Goal: Information Seeking & Learning: Check status

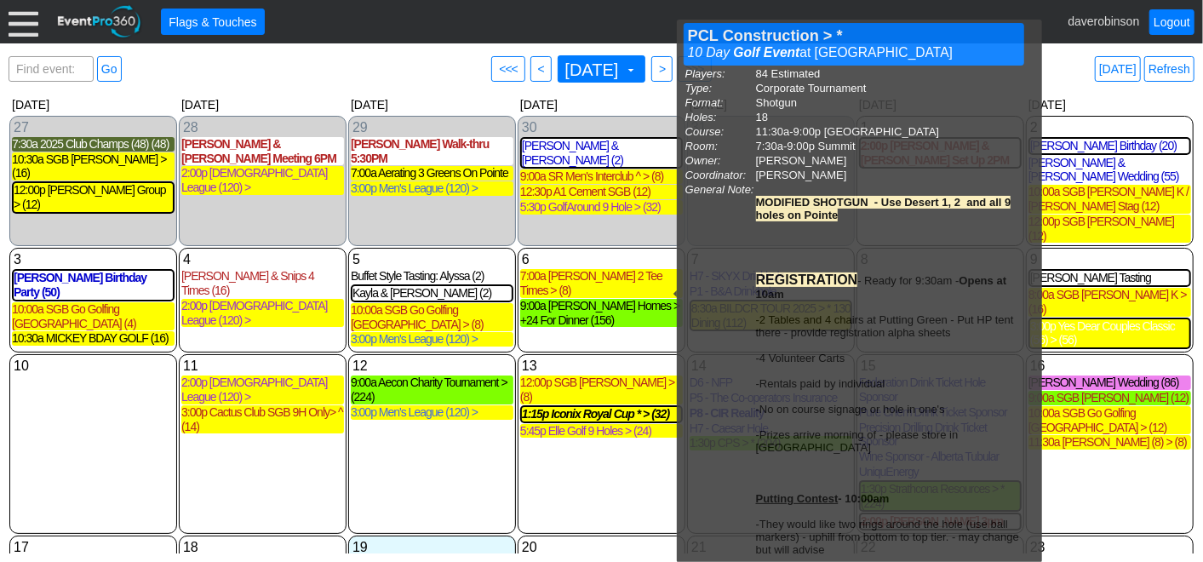
scroll to position [248, 0]
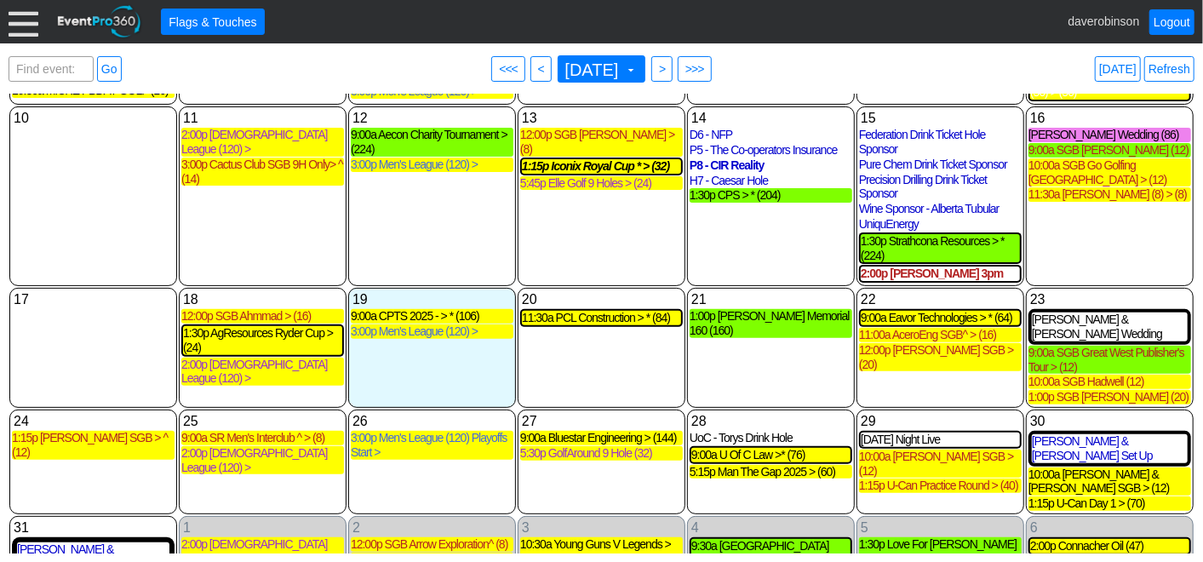
click at [403, 214] on div "12 Tuesday 9:00a Aecon Charity Tournament > (224) Aecon Charity Tournament > Le…" at bounding box center [432, 196] width 168 height 180
click at [672, 66] on span "● >" at bounding box center [661, 69] width 21 height 26
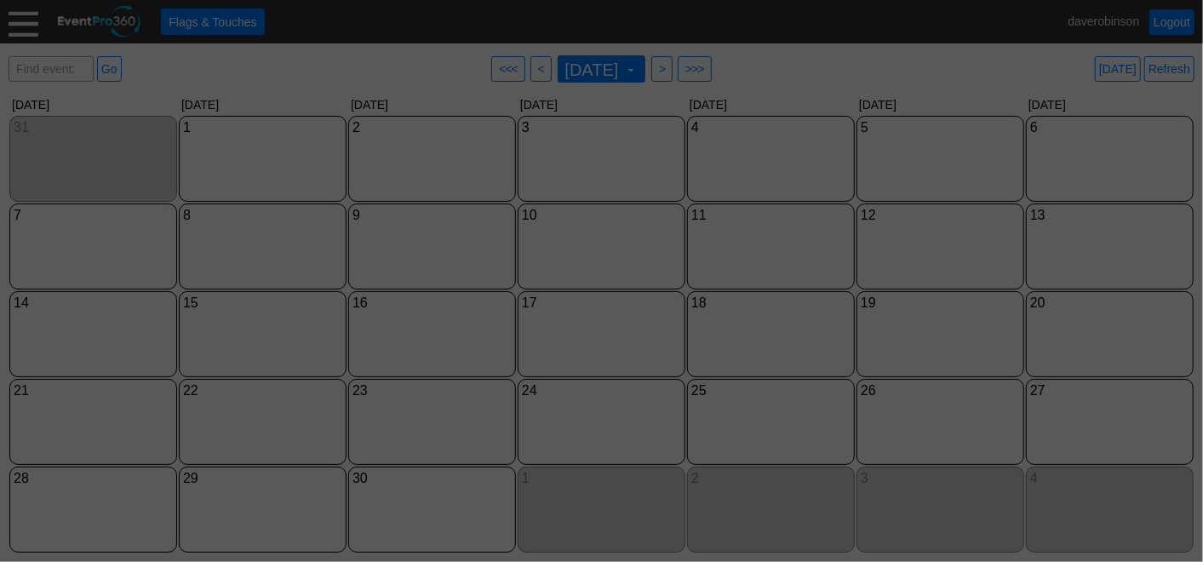
scroll to position [0, 0]
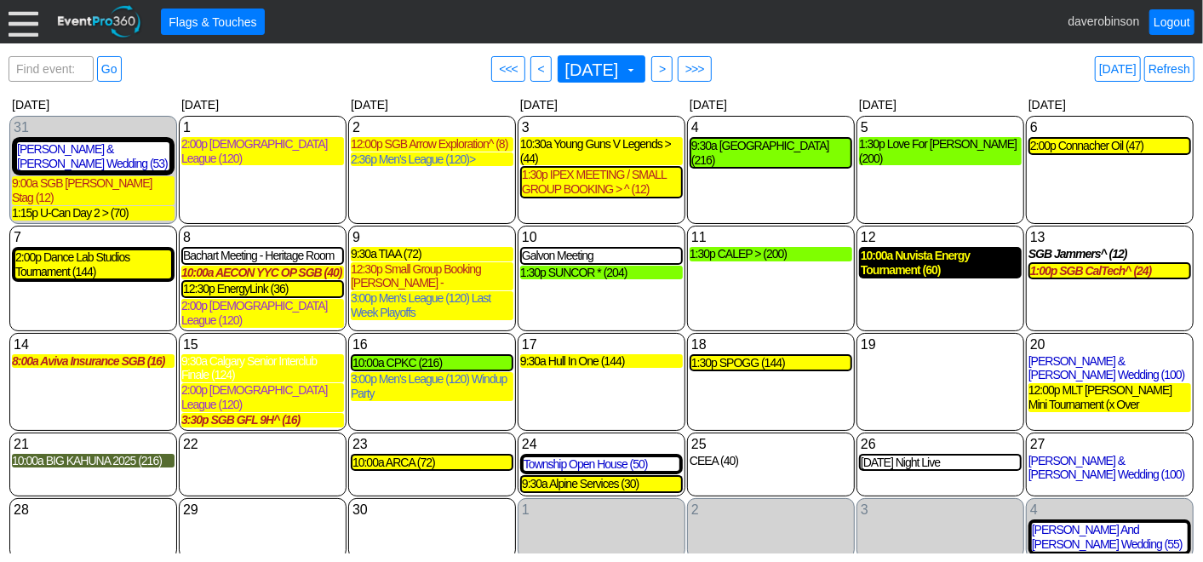
click at [953, 254] on div "10:00a Nuvista Energy Tournament (60)" at bounding box center [940, 263] width 159 height 29
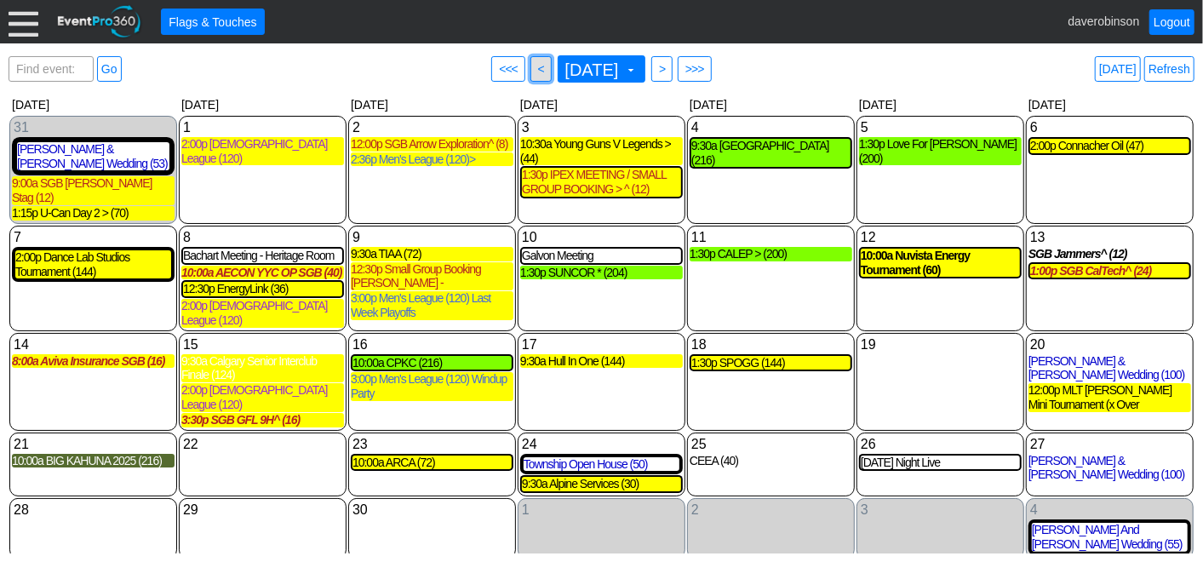
click at [535, 73] on span "<" at bounding box center [541, 68] width 13 height 17
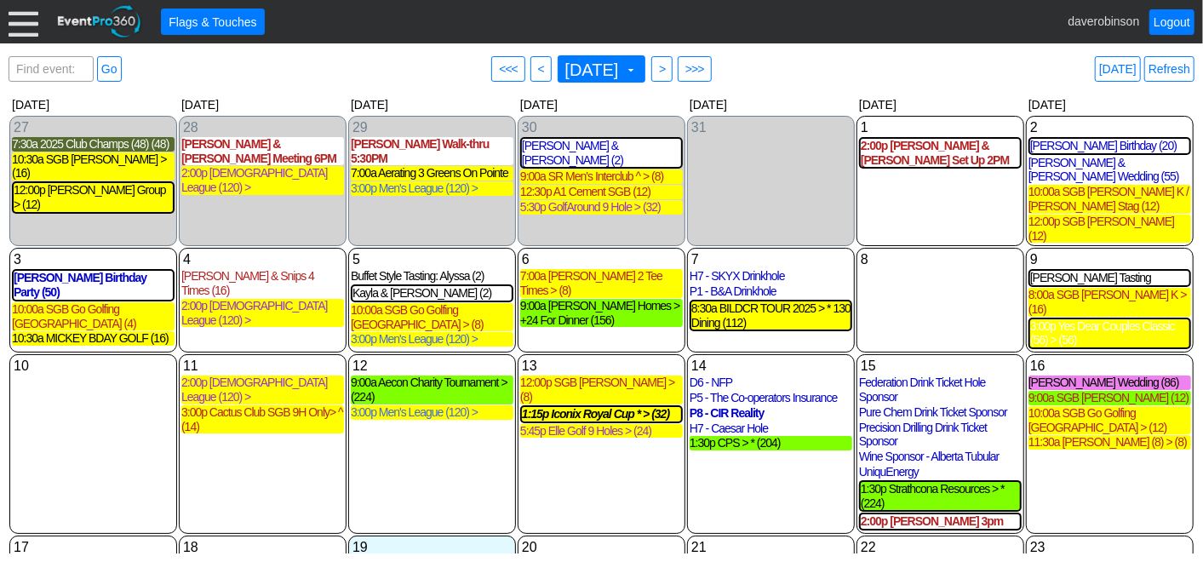
click at [611, 447] on div "13 Wednesday 12:00p SGB Kate Kim > (8) SGB Kate Kim > Deposit Received Golf Eve…" at bounding box center [602, 444] width 168 height 180
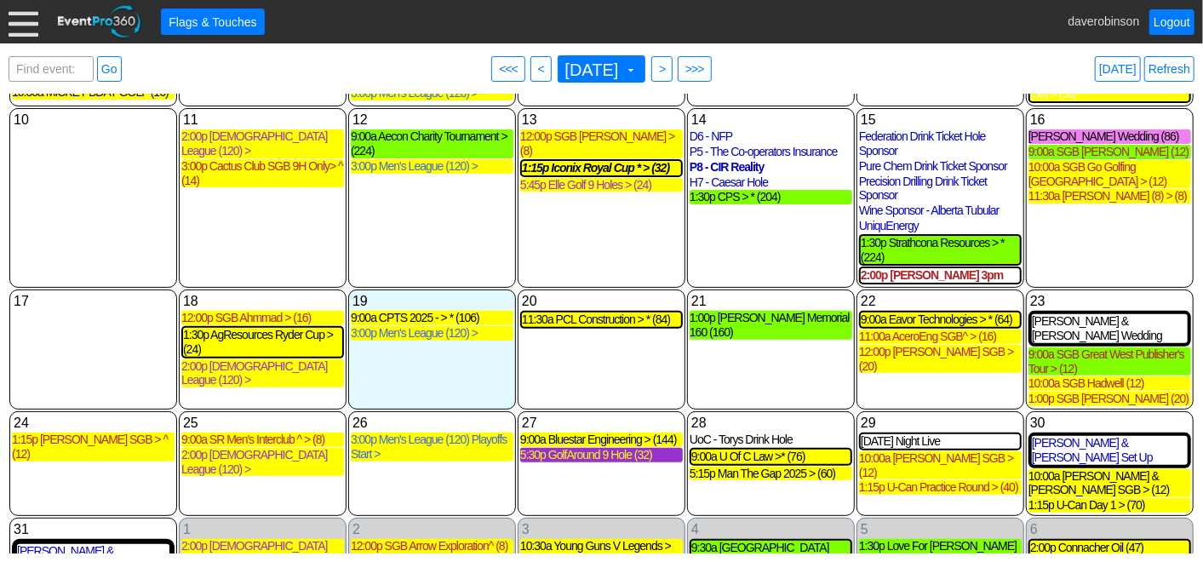
scroll to position [248, 0]
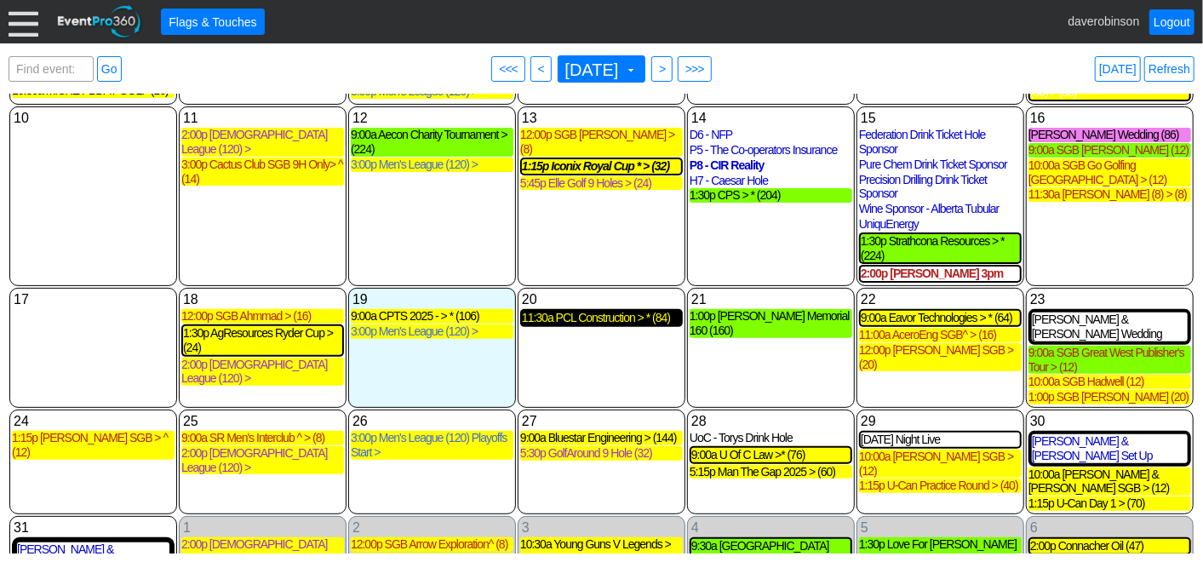
click at [600, 311] on div "11:30a PCL Construction > * (84)" at bounding box center [601, 318] width 159 height 14
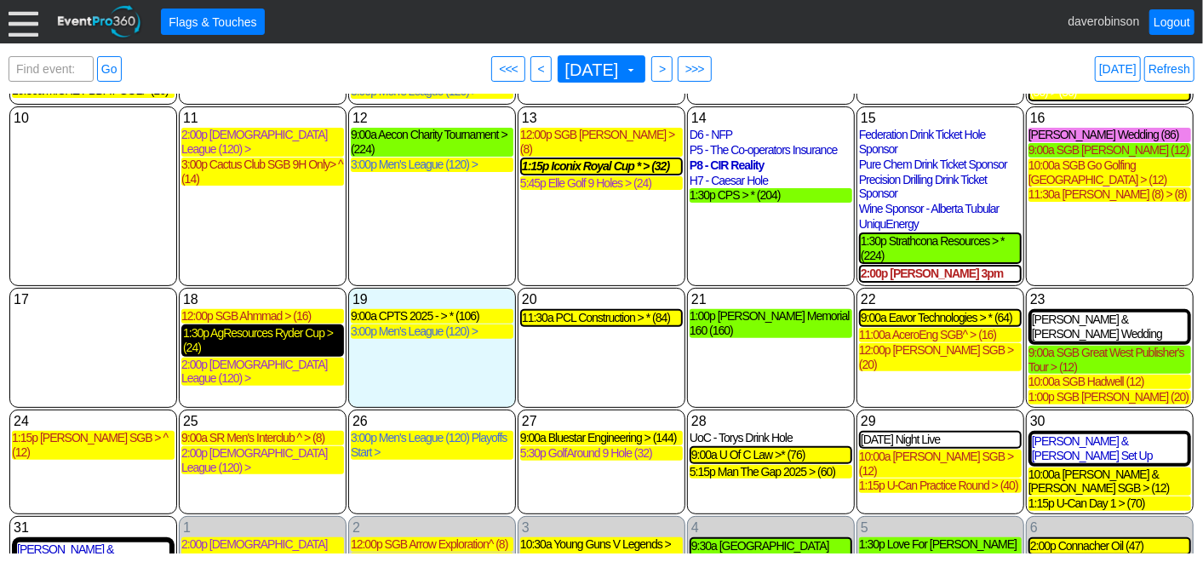
click at [312, 326] on div "1:30p AgResources Ryder Cup > (24)" at bounding box center [262, 340] width 159 height 29
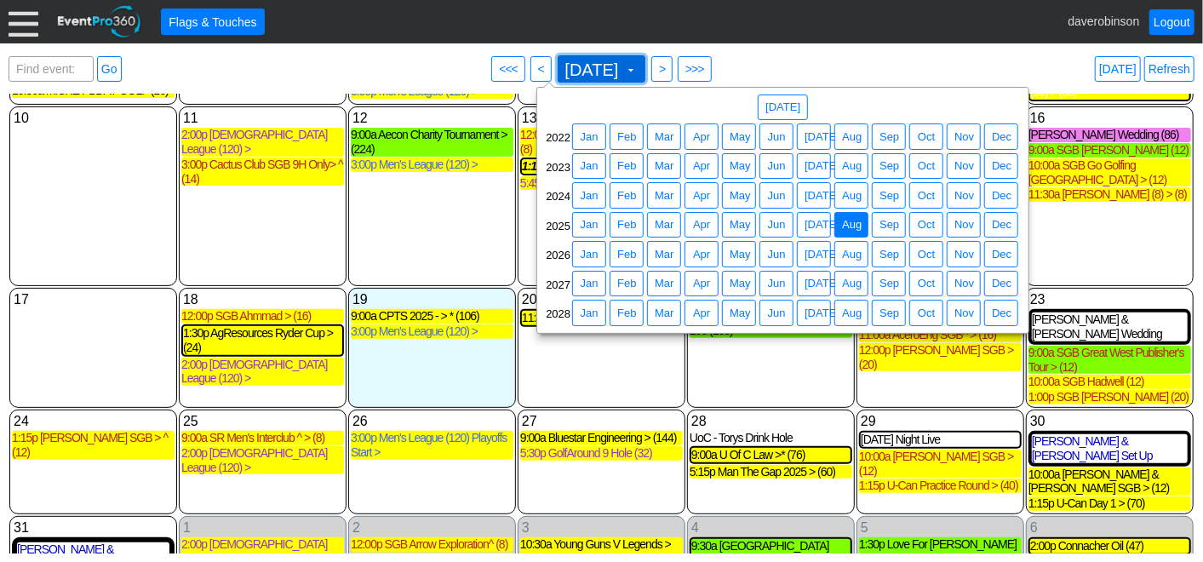
click at [638, 66] on span at bounding box center [631, 70] width 14 height 14
click at [853, 199] on span "Aug" at bounding box center [851, 195] width 26 height 17
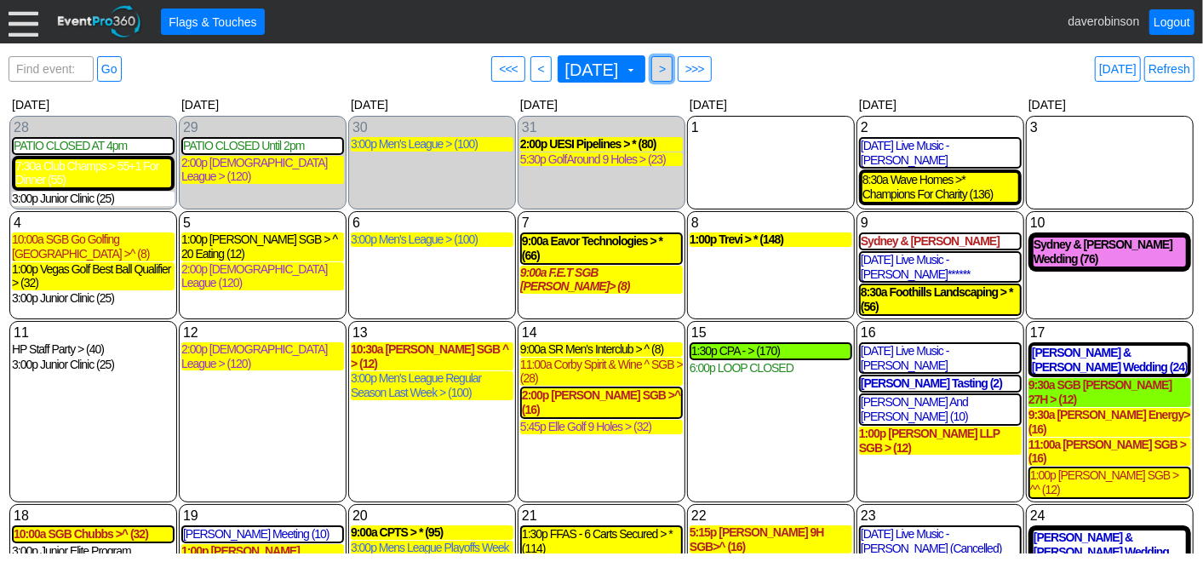
click at [668, 70] on span ">" at bounding box center [661, 68] width 13 height 17
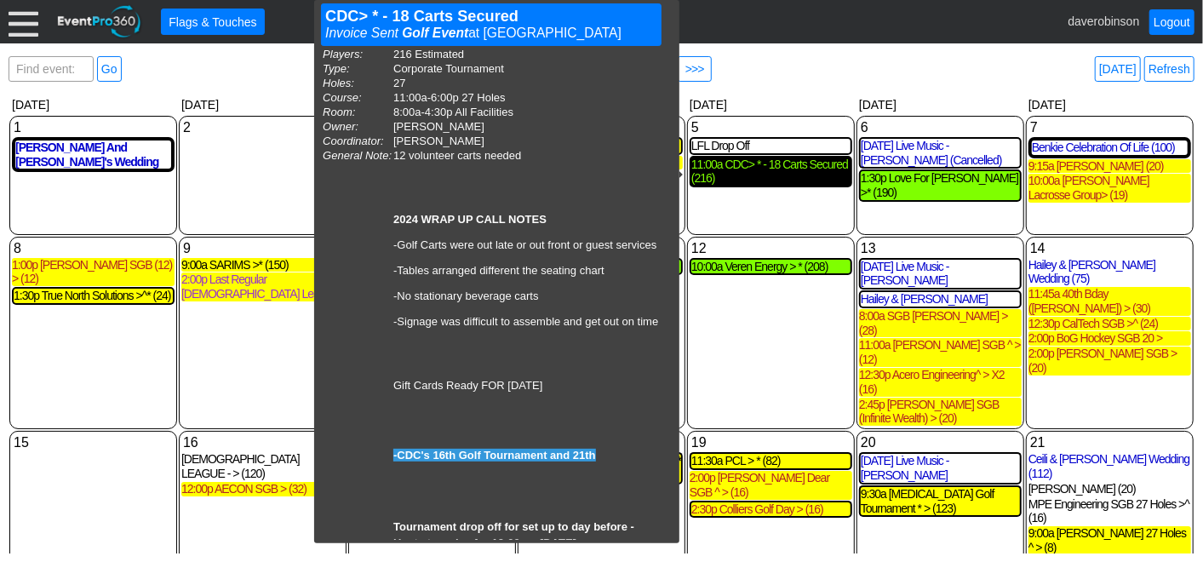
click at [809, 180] on div "11:00a CDC> * - 18 Carts Secured (216)" at bounding box center [770, 171] width 159 height 29
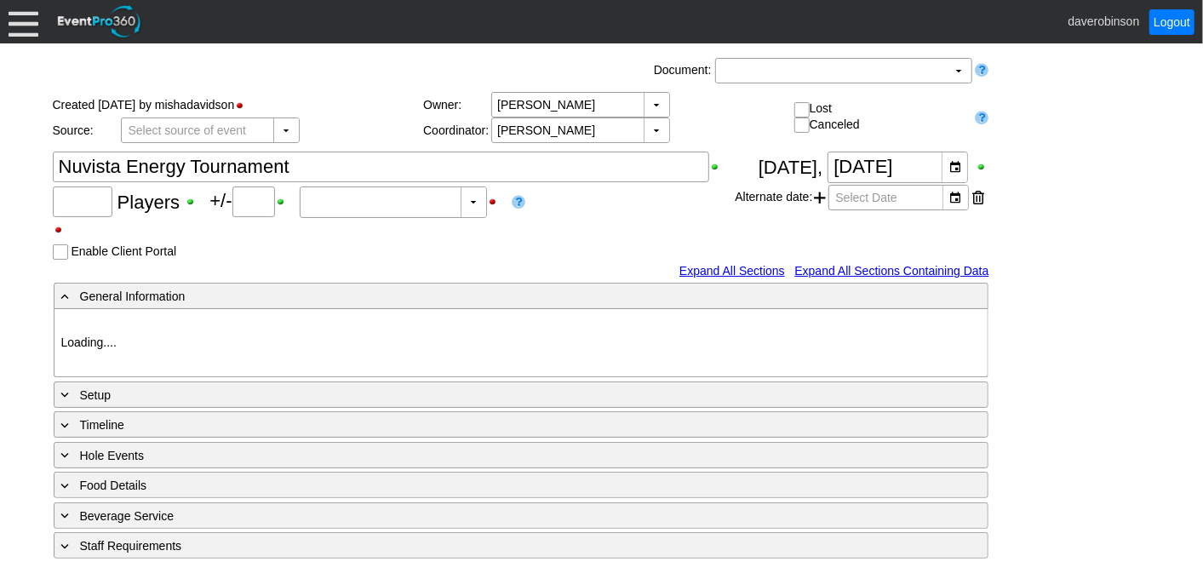
type input "60"
type input "0"
type input "Estimated"
type input "Heritage Pointe Golf Club"
type input "Corporate Tournament"
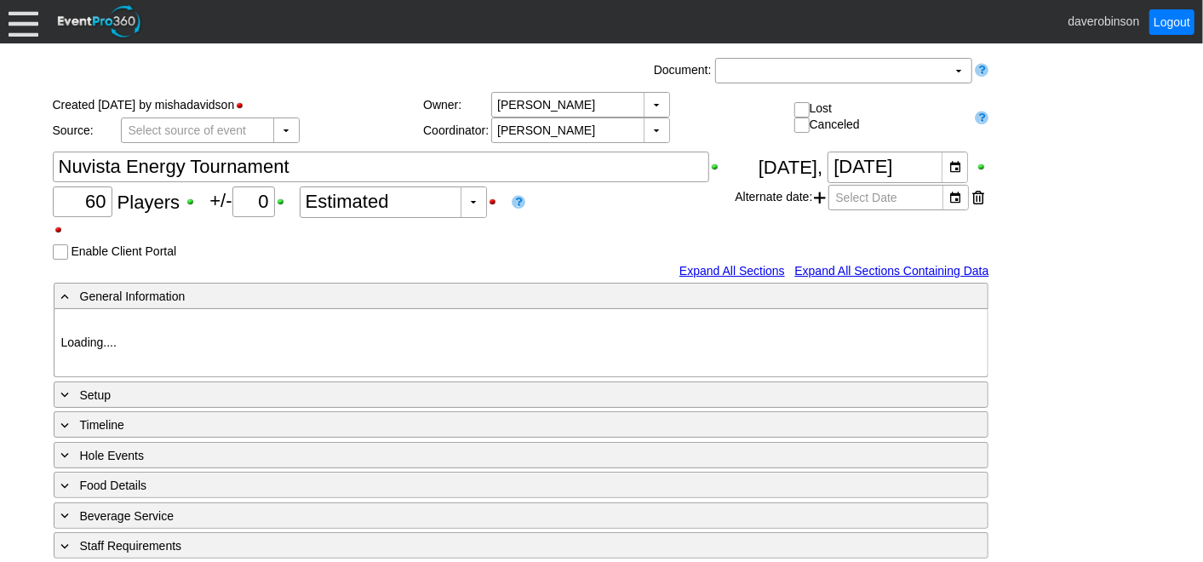
type input "X Over"
type input "1123703"
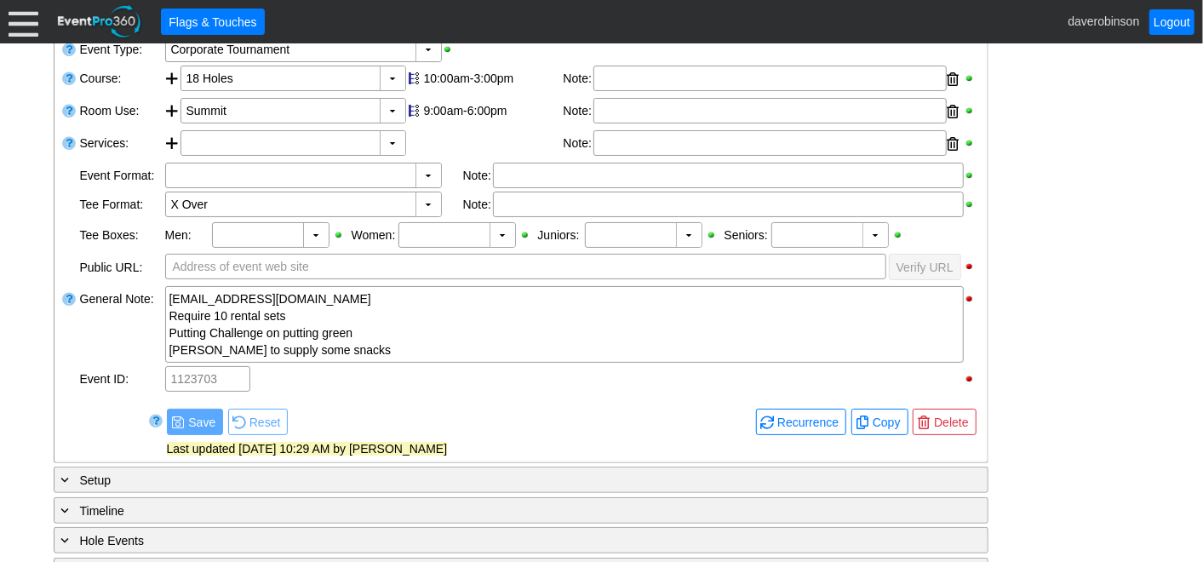
scroll to position [283, 0]
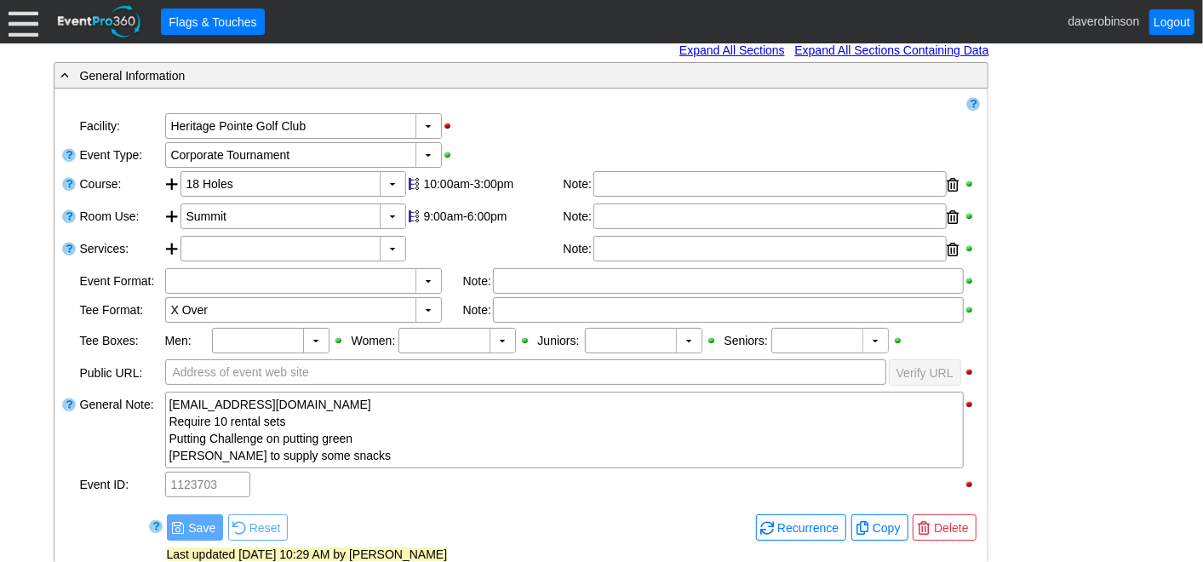
click at [1045, 410] on div "- General Information ▼ Loading.... Remove all highlights Facility: ▼ Χ Heritag…" at bounding box center [602, 481] width 1107 height 840
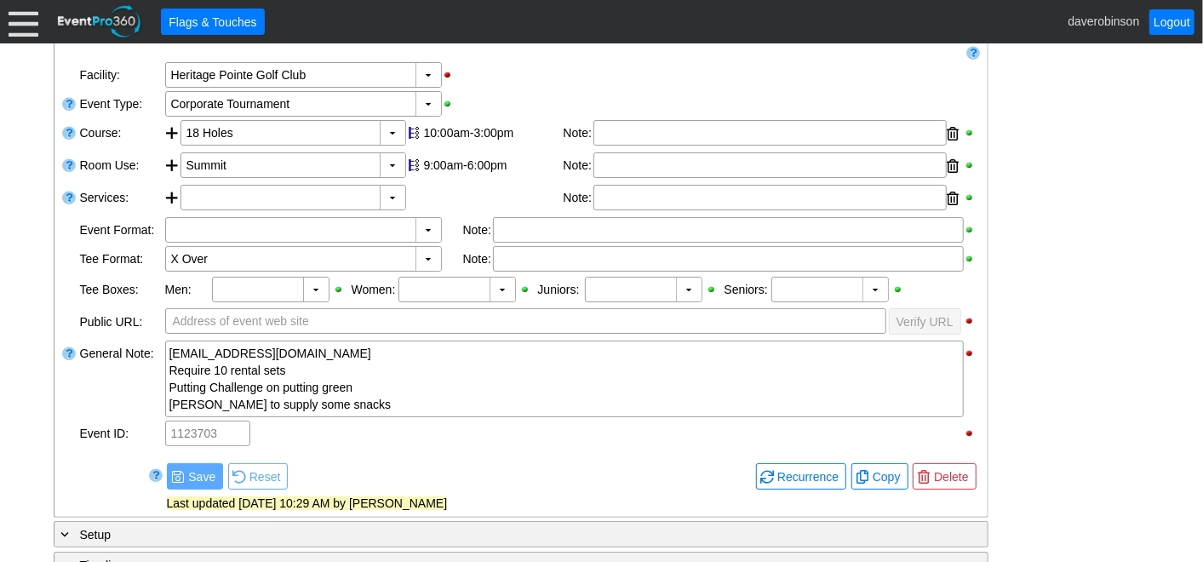
scroll to position [378, 0]
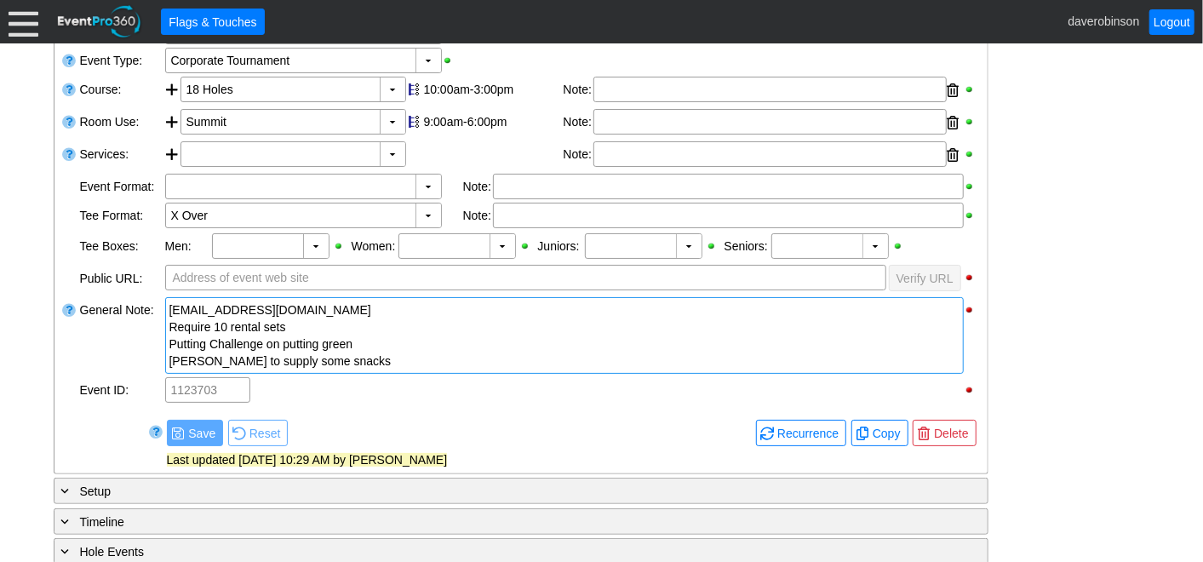
click at [371, 357] on div "Larry to supply some snacks" at bounding box center [564, 360] width 790 height 17
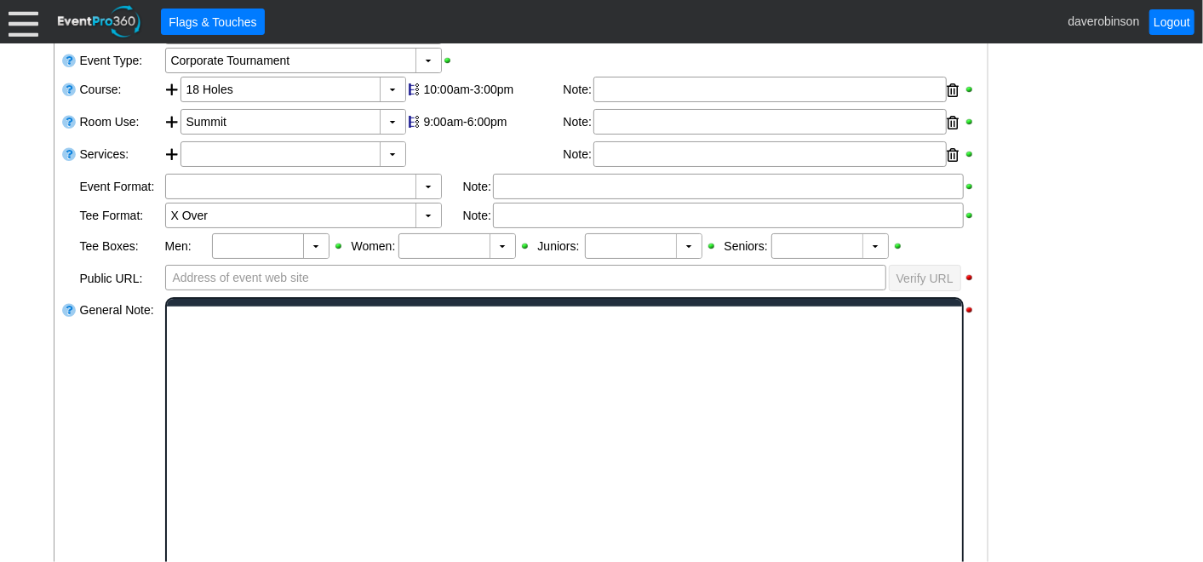
scroll to position [0, 0]
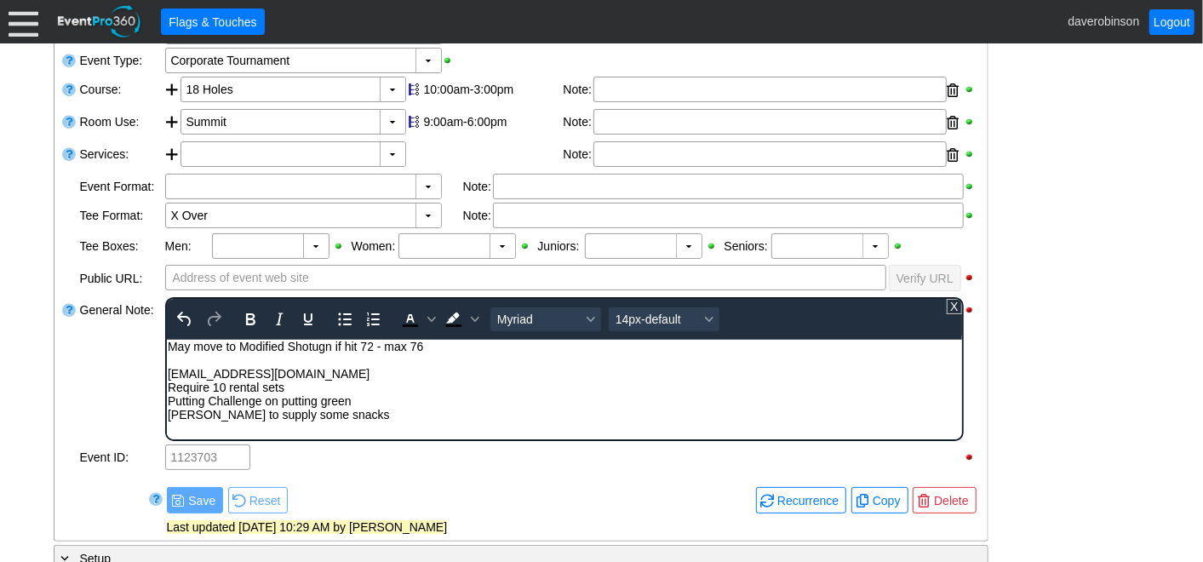
click at [128, 368] on div "General Note:" at bounding box center [120, 368] width 85 height 147
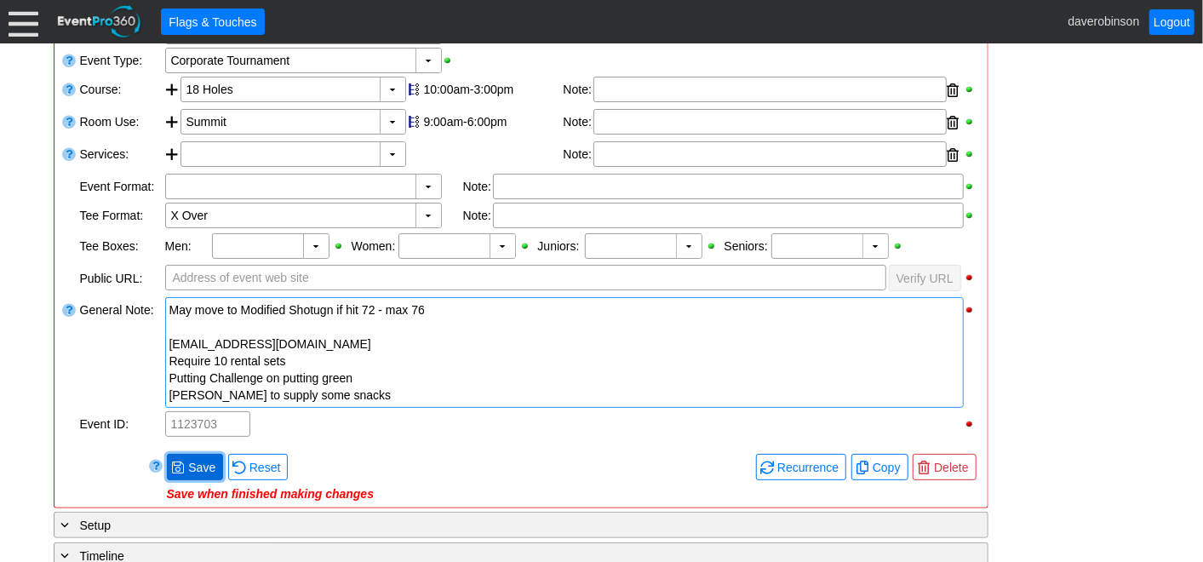
click at [180, 464] on span at bounding box center [178, 467] width 14 height 14
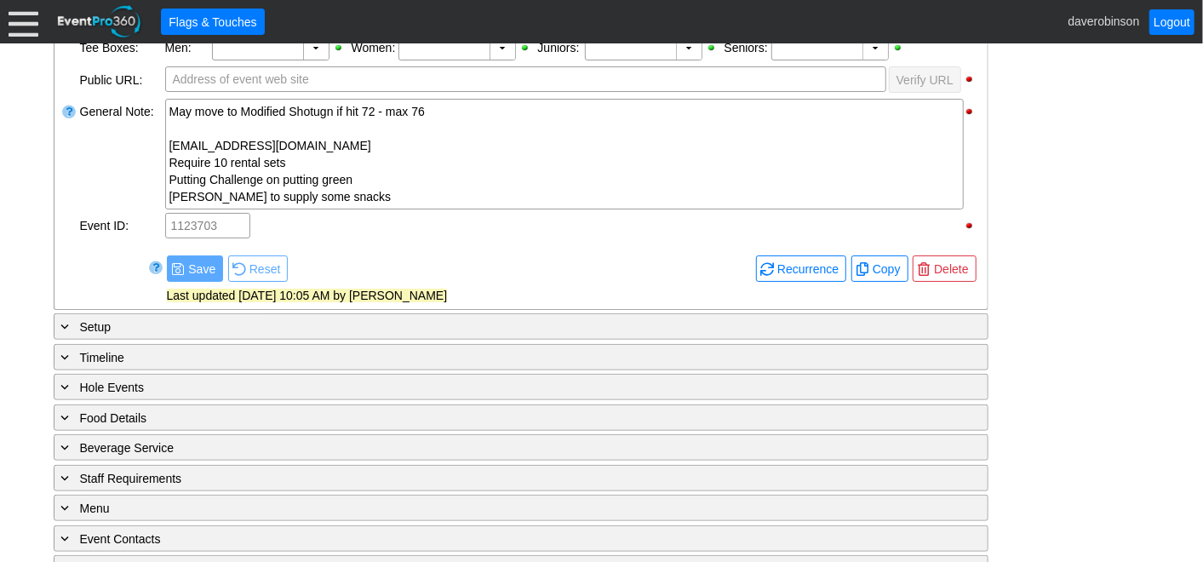
scroll to position [661, 0]
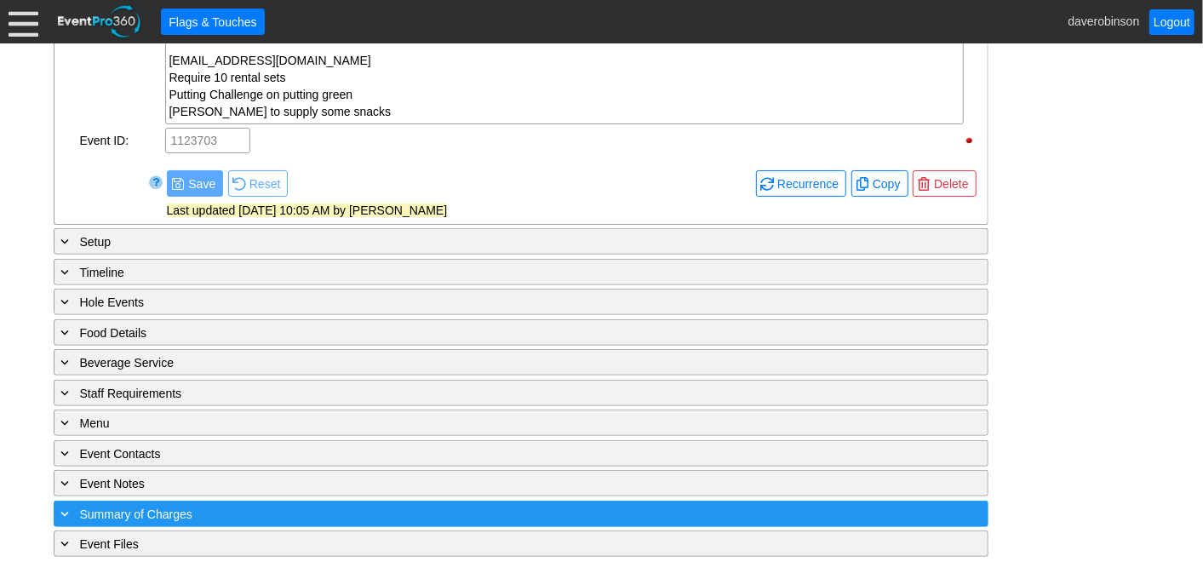
click at [119, 508] on span "Summary of Charges" at bounding box center [136, 514] width 112 height 14
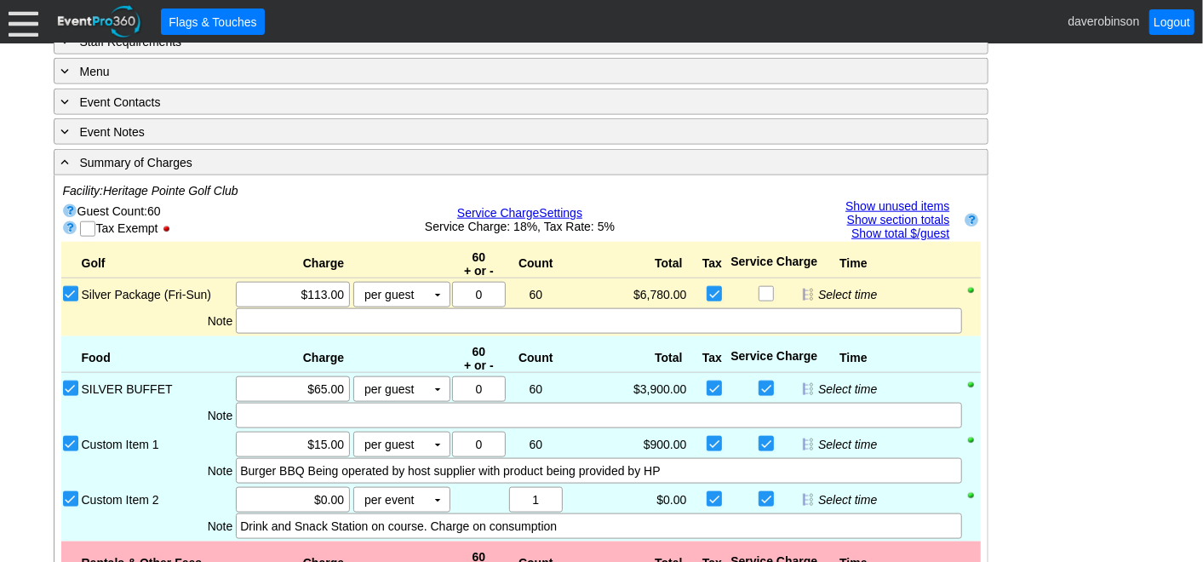
scroll to position [983, 0]
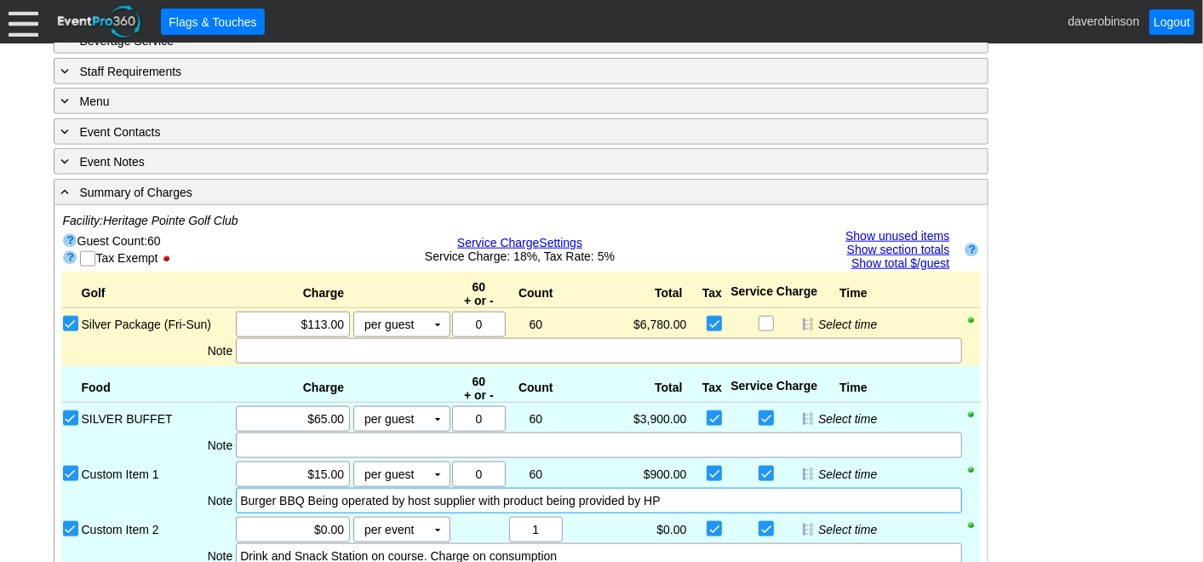
click at [477, 494] on div "Burger BBQ Being operated by host supplier with product being provided by HP" at bounding box center [598, 500] width 717 height 17
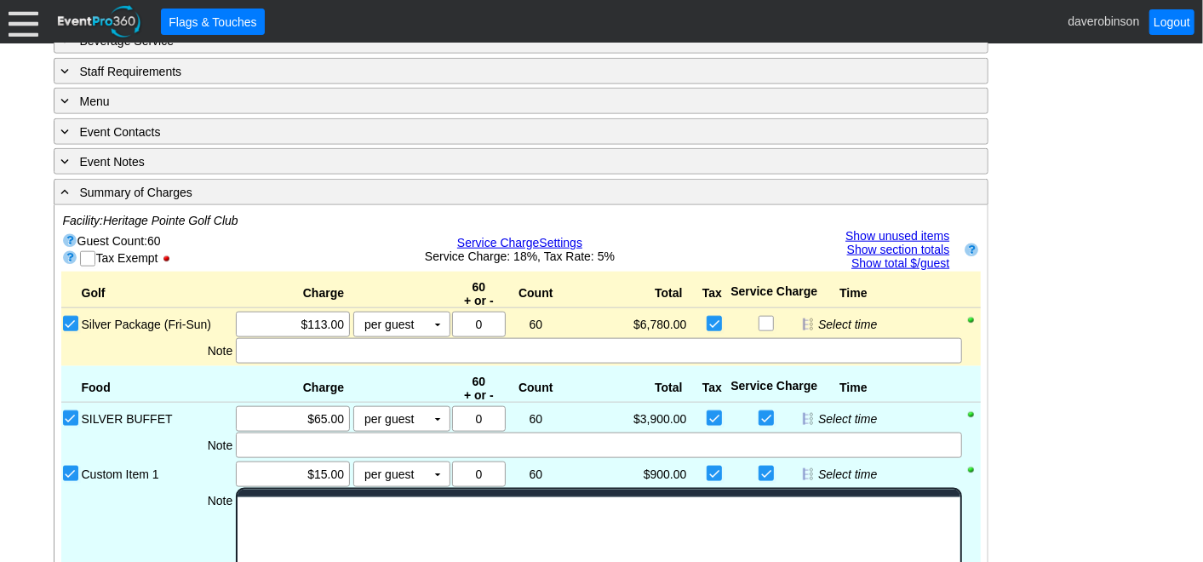
scroll to position [0, 0]
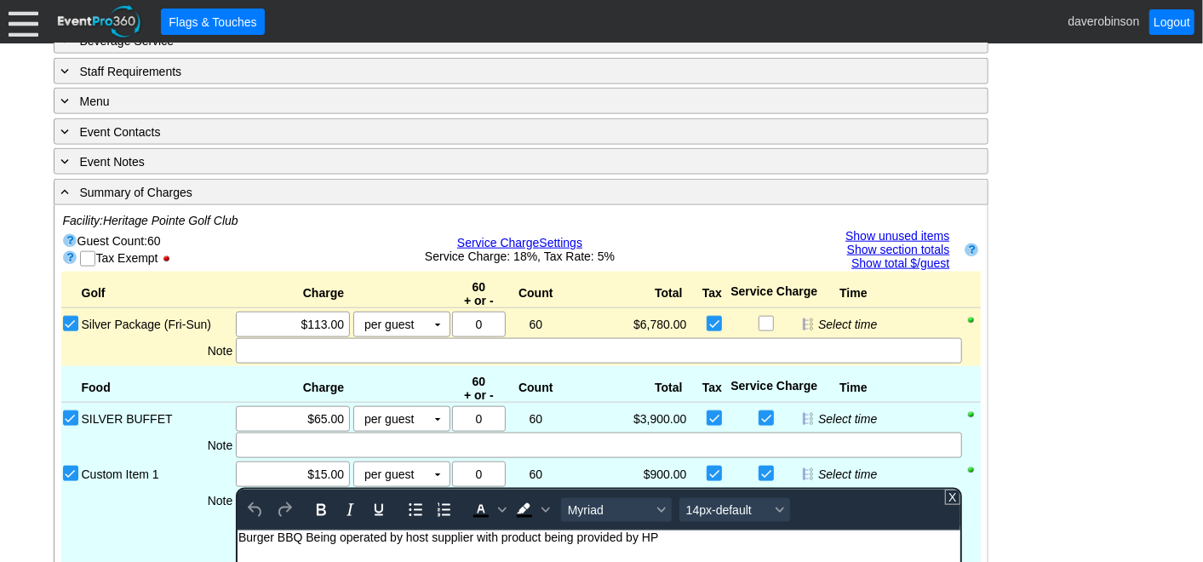
click at [474, 535] on div "Burger BBQ Being operated by host supplier with product being provided by HP" at bounding box center [598, 536] width 720 height 14
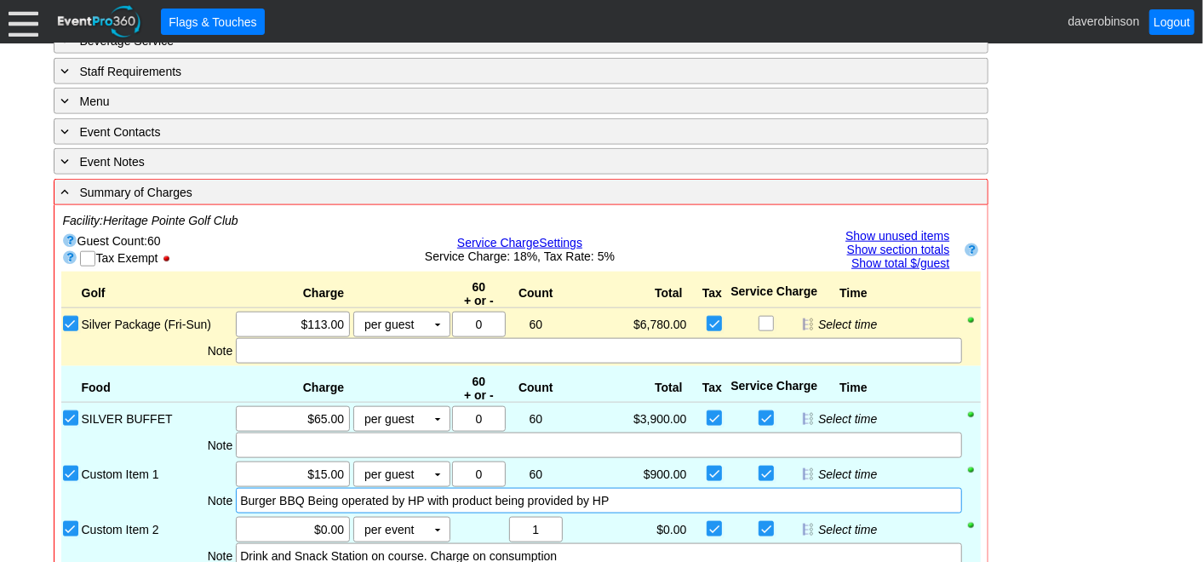
click at [1077, 420] on div "- General Information ▼ Loading.... Remove all highlights Facility: ▼ Χ Heritag…" at bounding box center [602, 384] width 1107 height 2045
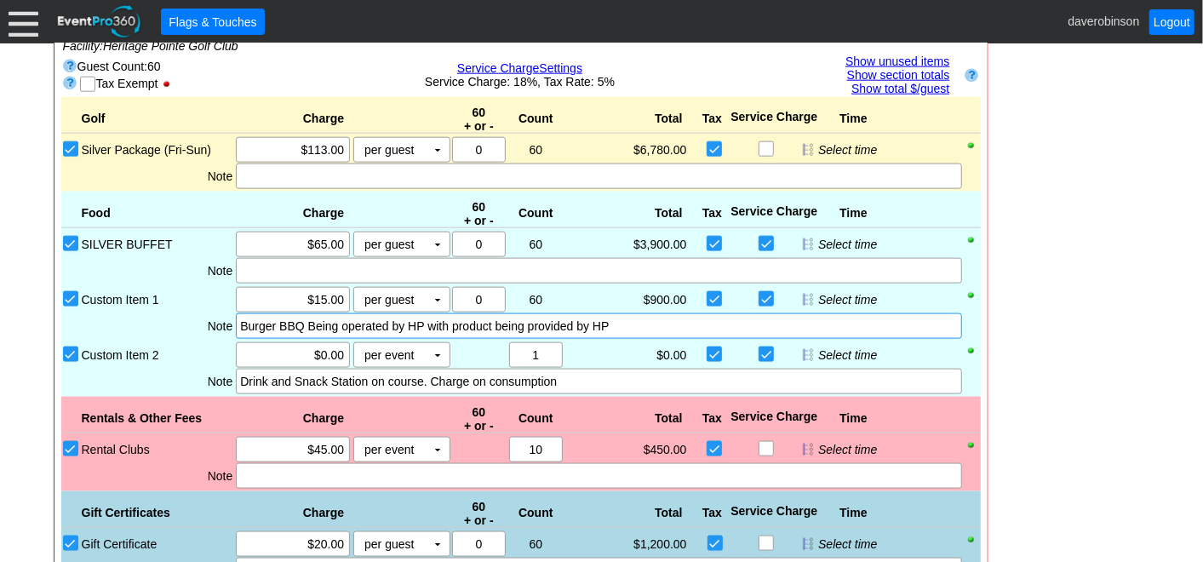
scroll to position [1172, 0]
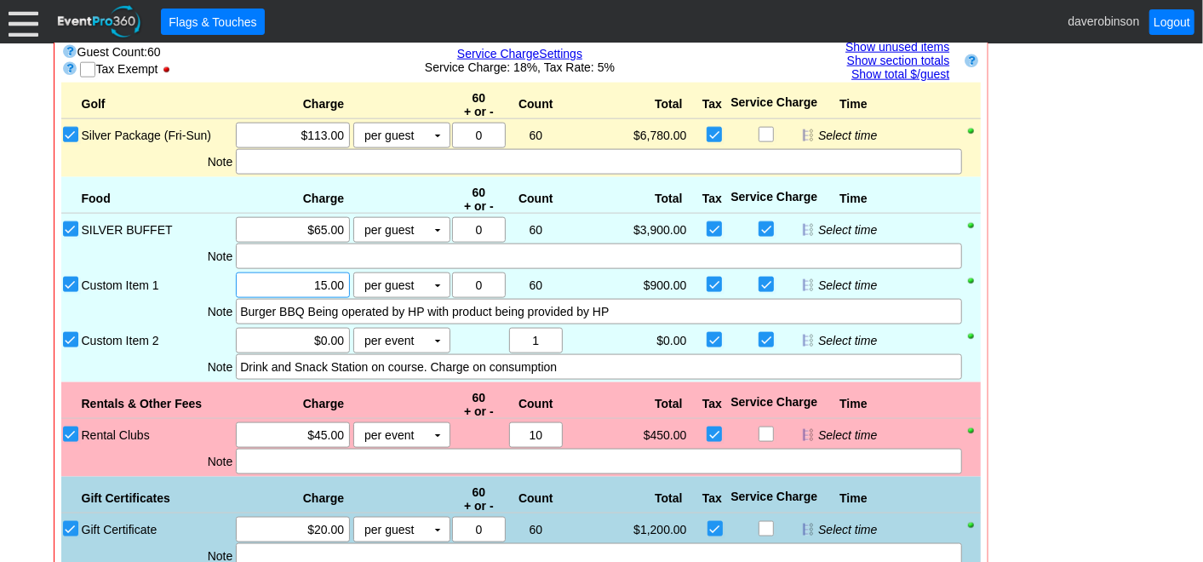
drag, startPoint x: 299, startPoint y: 277, endPoint x: 352, endPoint y: 272, distance: 52.9
click at [352, 272] on div "Χ 15.00 per guest Χ ▼ Upcharge" at bounding box center [342, 285] width 216 height 26
type input "$15.00"
click at [1077, 372] on div "- General Information ▼ Loading.... Remove all highlights Facility: ▼ Χ Heritag…" at bounding box center [602, 195] width 1107 height 2045
click at [73, 222] on input "SILVER BUFFET" at bounding box center [72, 230] width 17 height 17
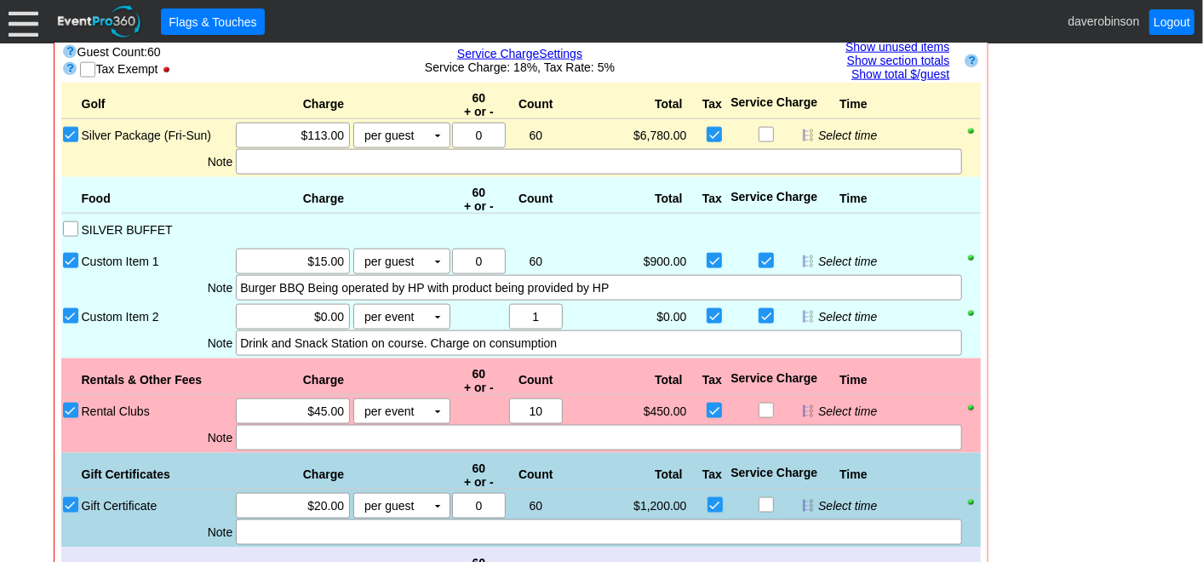
scroll to position [1078, 0]
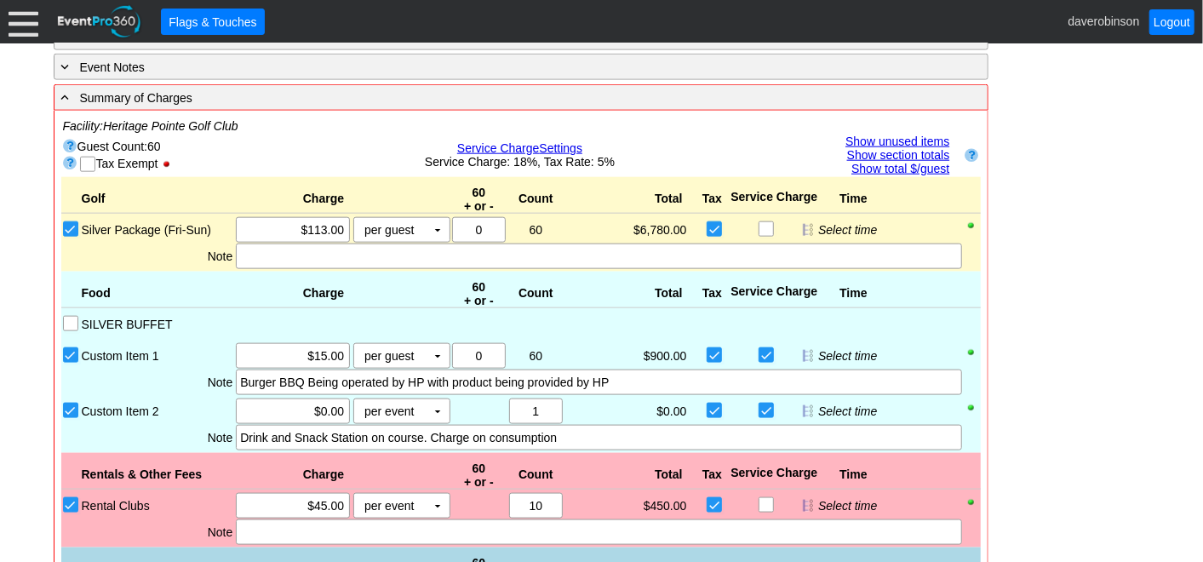
click at [918, 134] on link "Show unused items" at bounding box center [897, 141] width 104 height 14
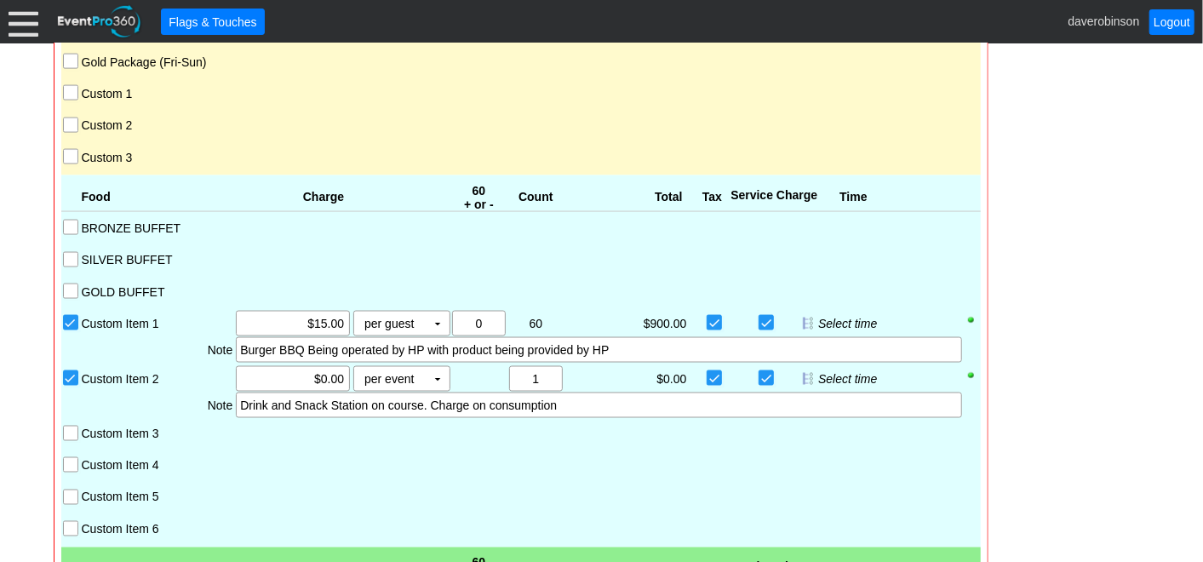
scroll to position [1362, 0]
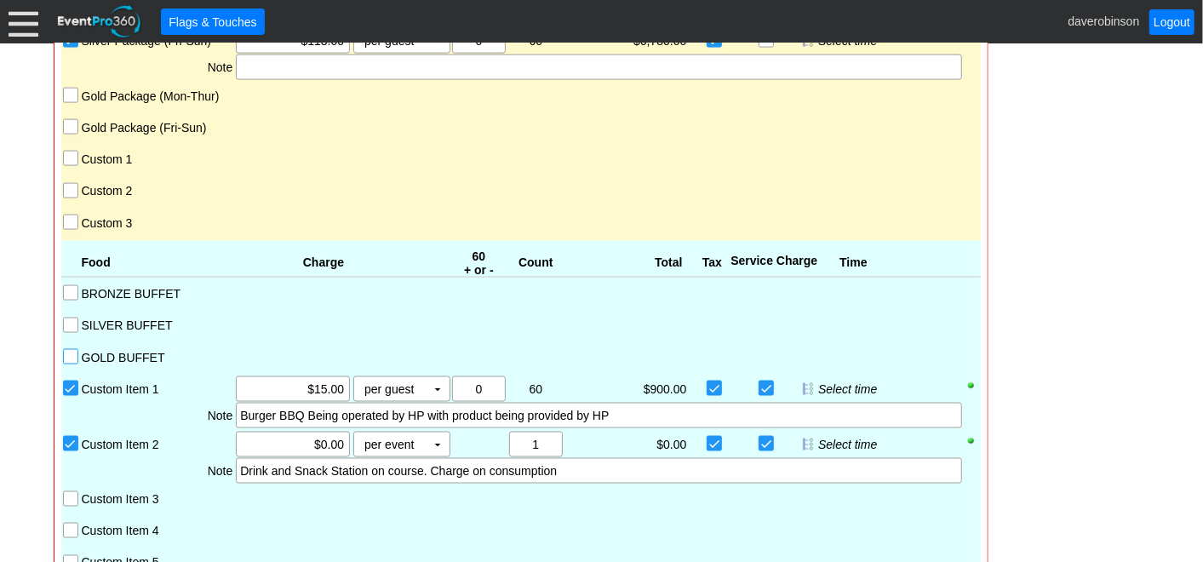
click at [71, 350] on input "GOLD BUFFET" at bounding box center [72, 358] width 17 height 17
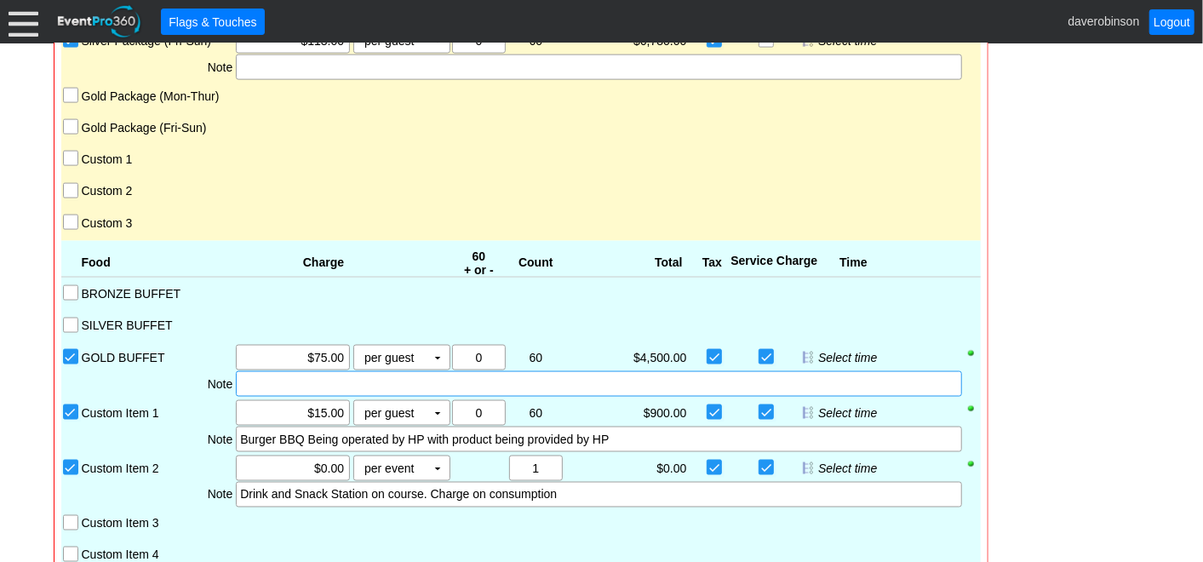
click at [329, 379] on div at bounding box center [598, 384] width 725 height 26
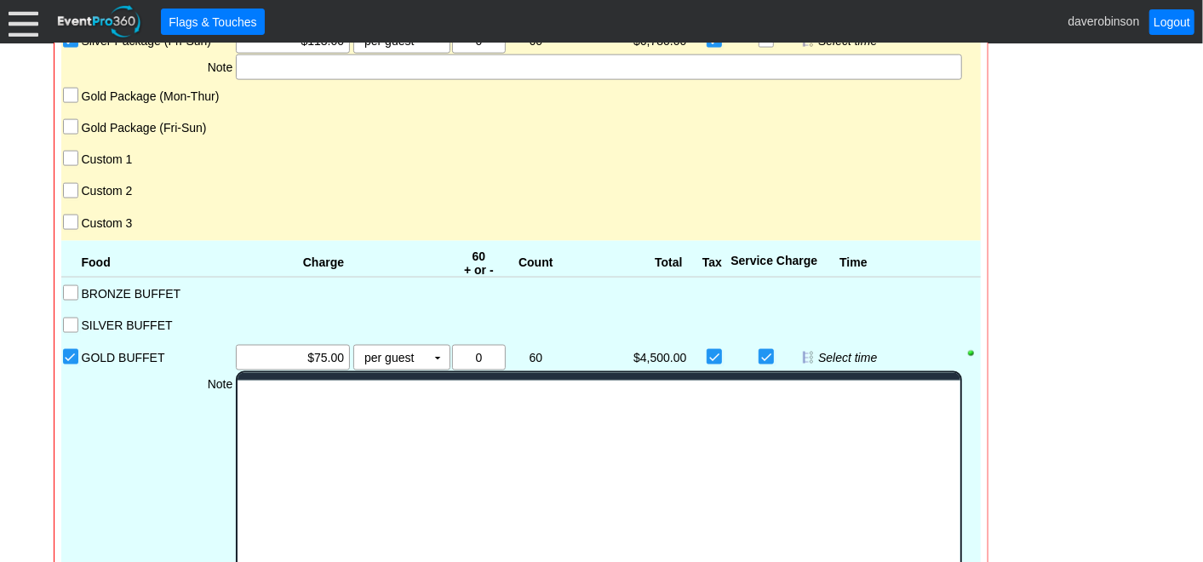
scroll to position [0, 0]
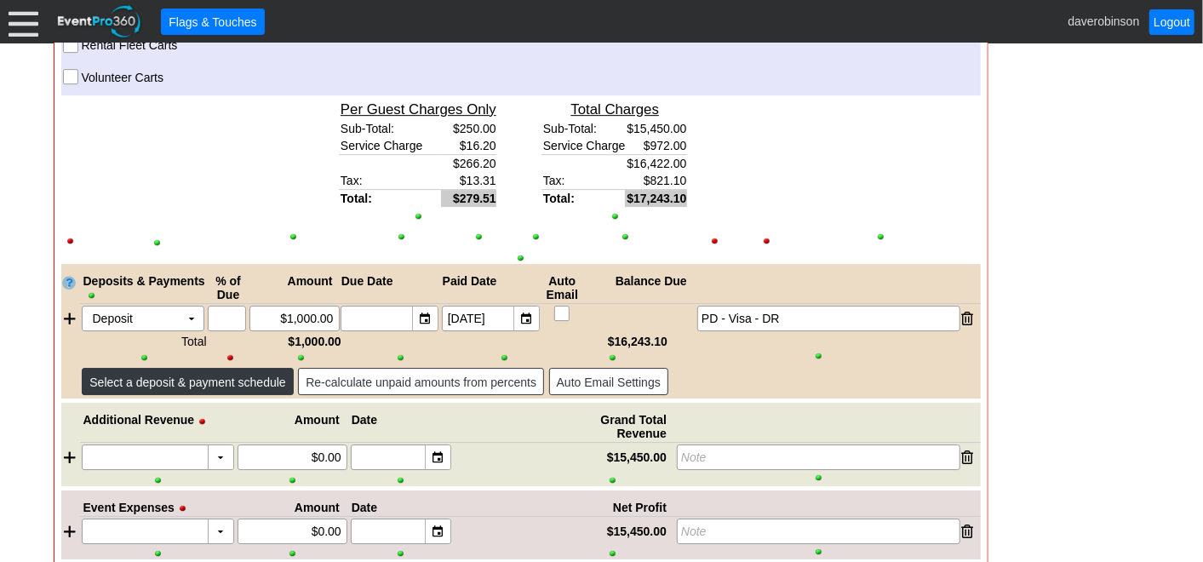
scroll to position [3064, 0]
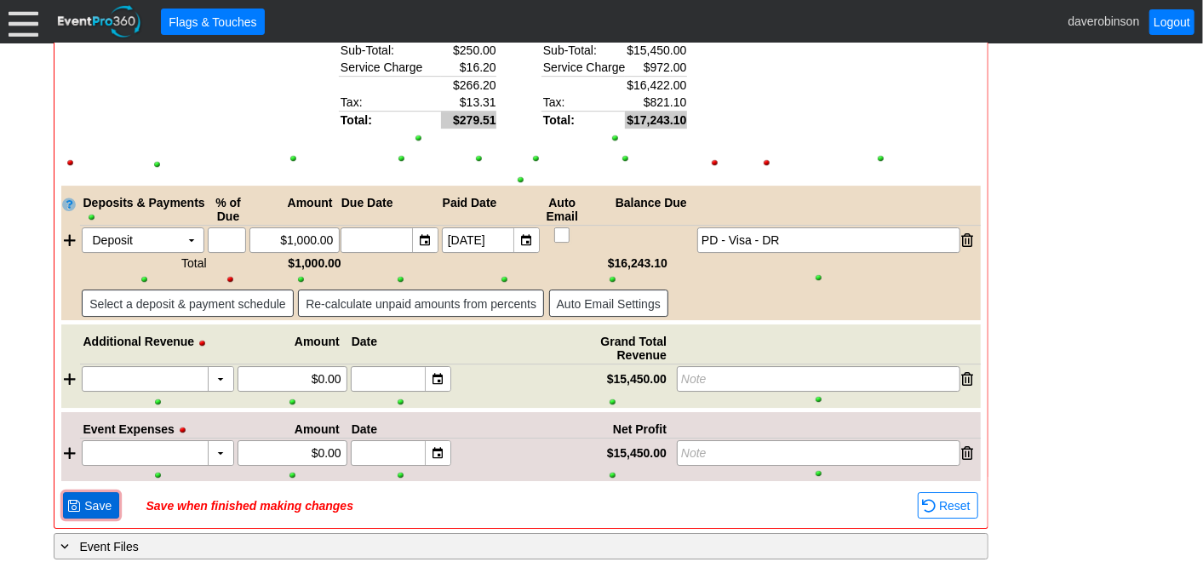
click at [87, 497] on span "Save" at bounding box center [98, 505] width 34 height 17
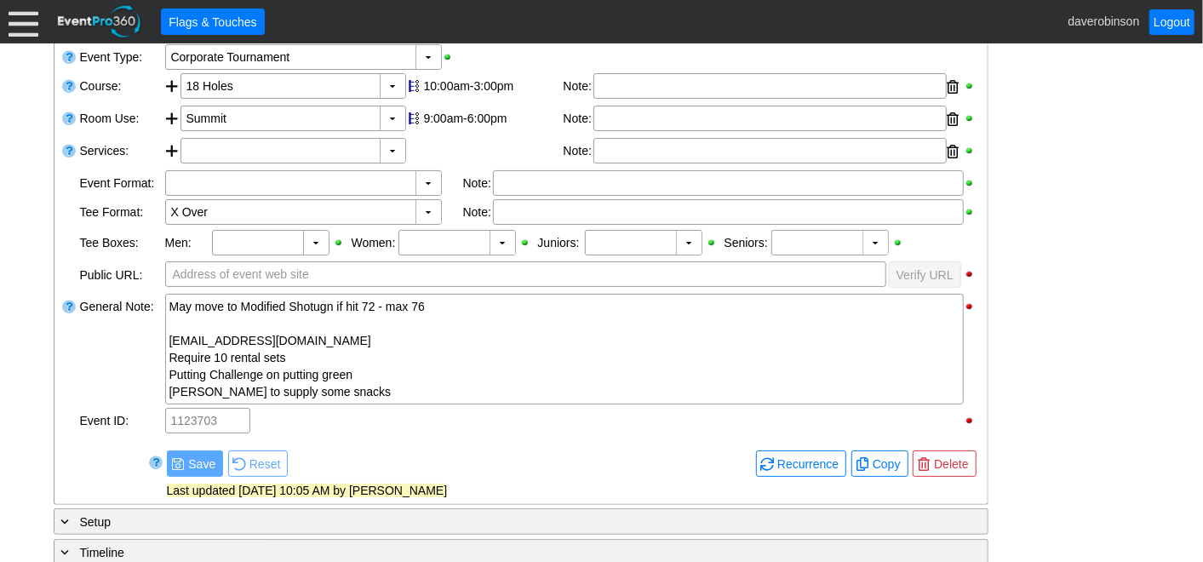
scroll to position [411, 0]
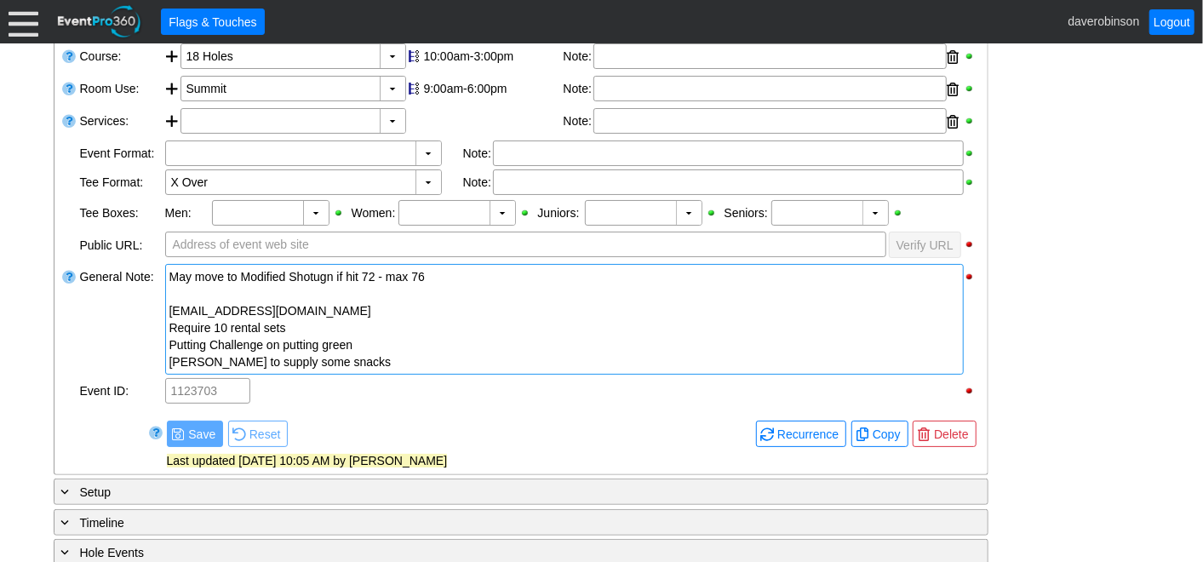
click at [223, 297] on div at bounding box center [564, 293] width 790 height 17
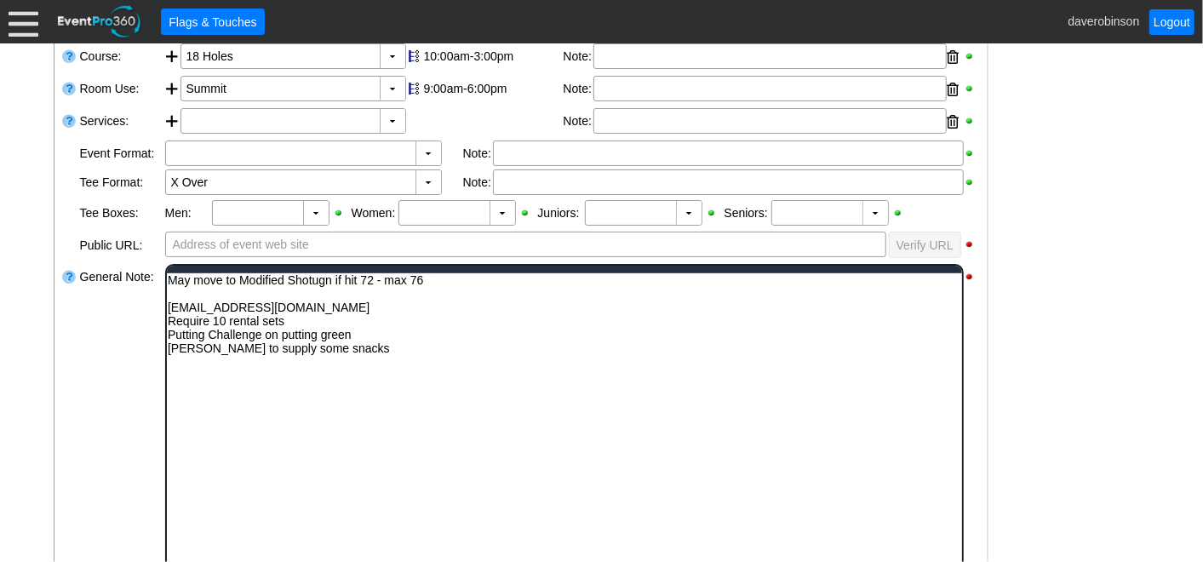
scroll to position [0, 0]
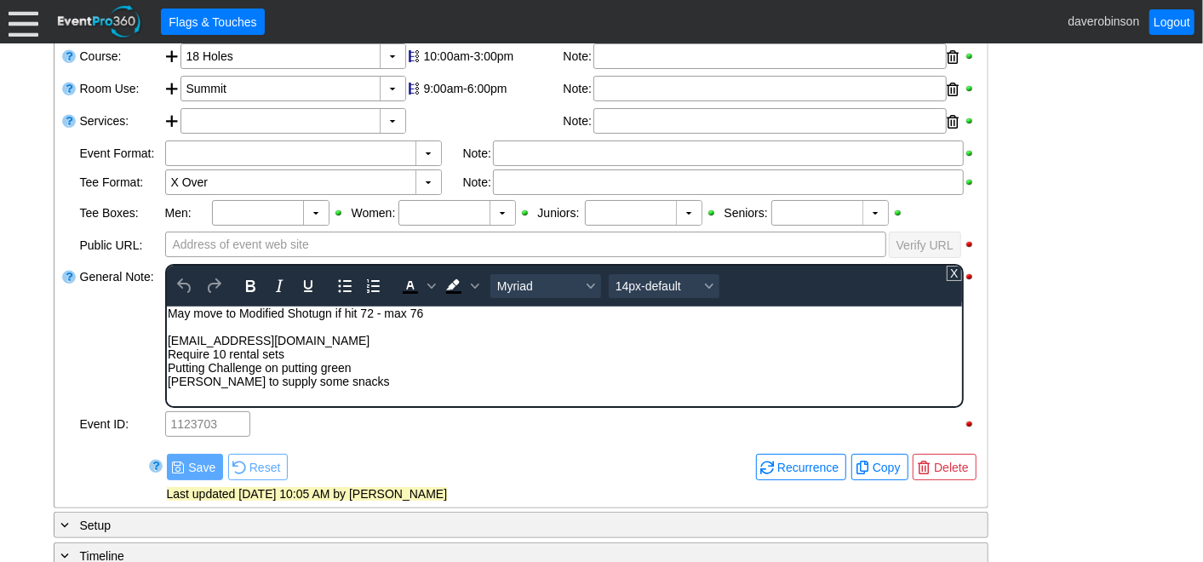
click at [337, 376] on div "Larry to supply some snacks" at bounding box center [563, 381] width 793 height 14
click at [179, 325] on div "Rich Text Area. Press ALT-0 for help." at bounding box center [563, 326] width 793 height 14
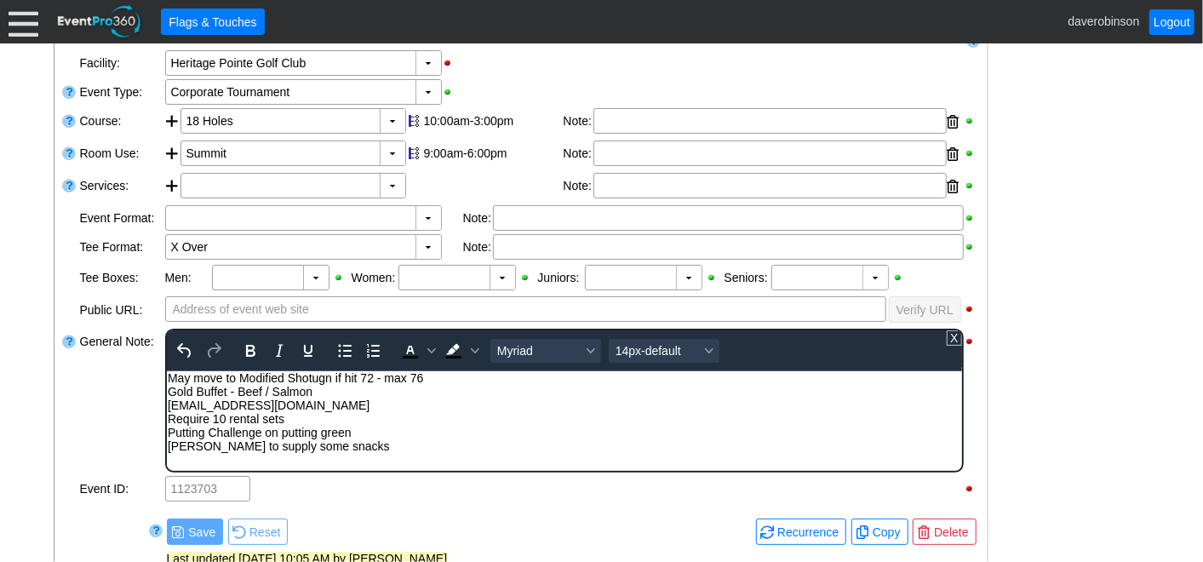
scroll to position [317, 0]
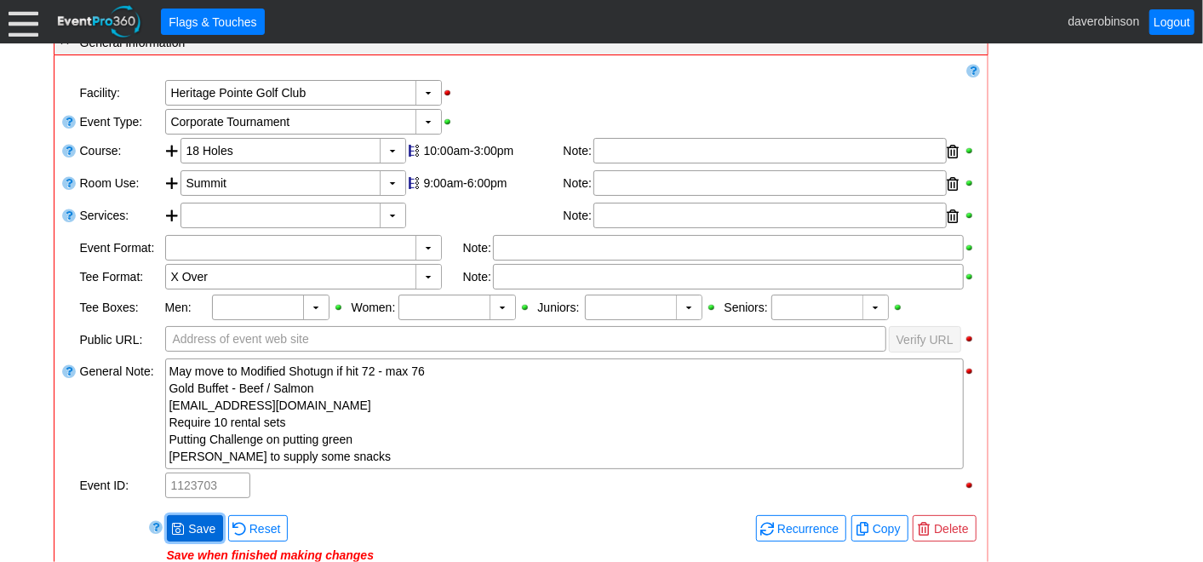
click at [187, 523] on span "Save" at bounding box center [202, 528] width 34 height 17
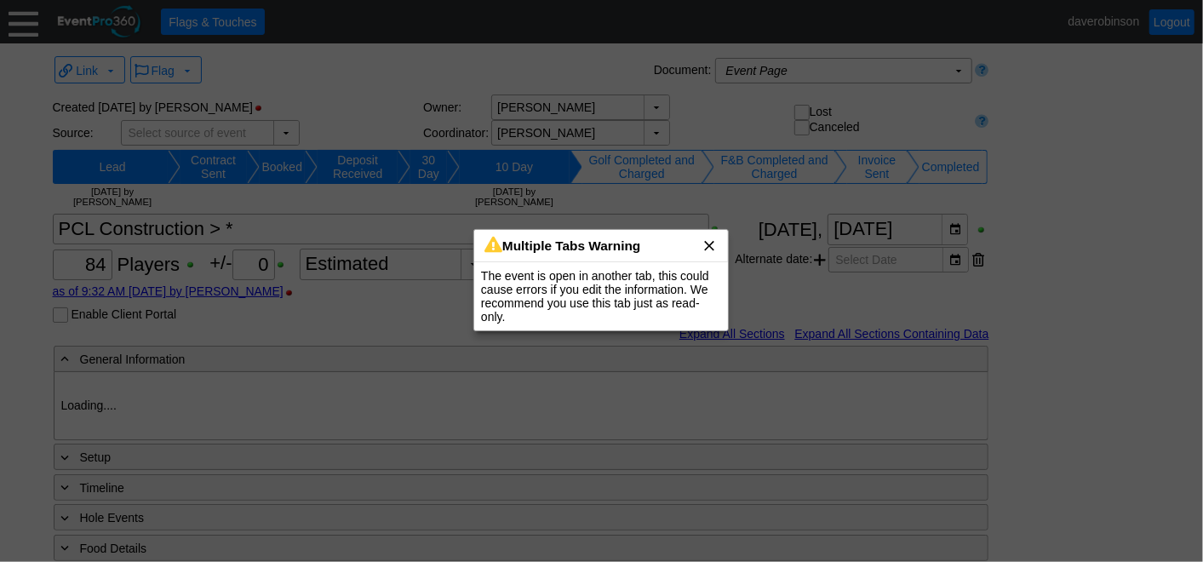
click at [711, 249] on span "x" at bounding box center [709, 245] width 17 height 17
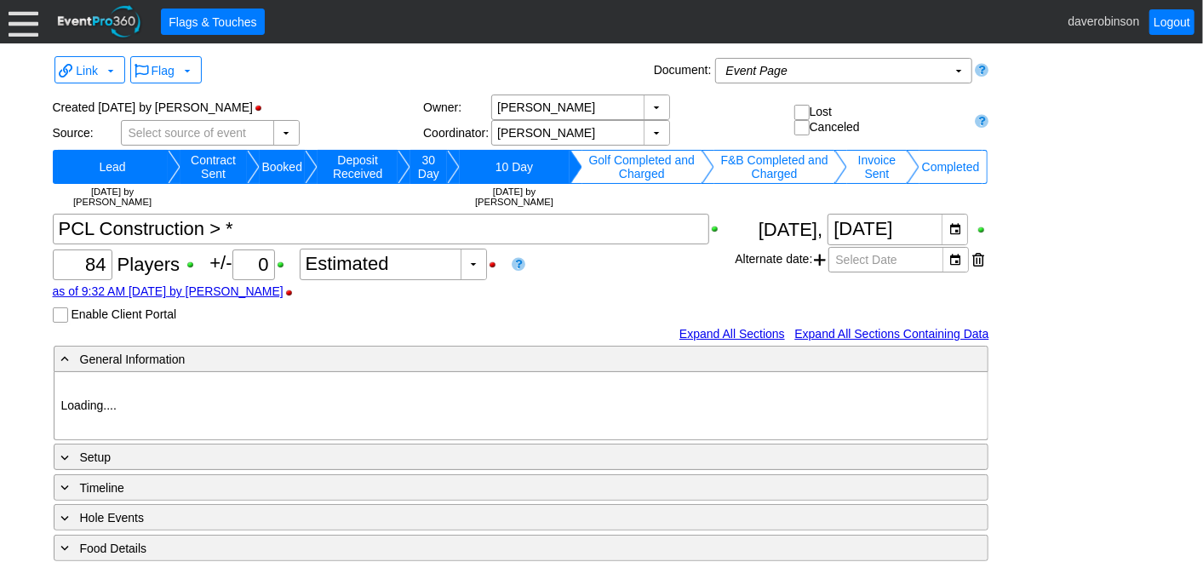
type input "Heritage Pointe Golf Club"
type input "Corporate Tournament"
type input "Scramble"
type input "Shotgun"
type input "Black"
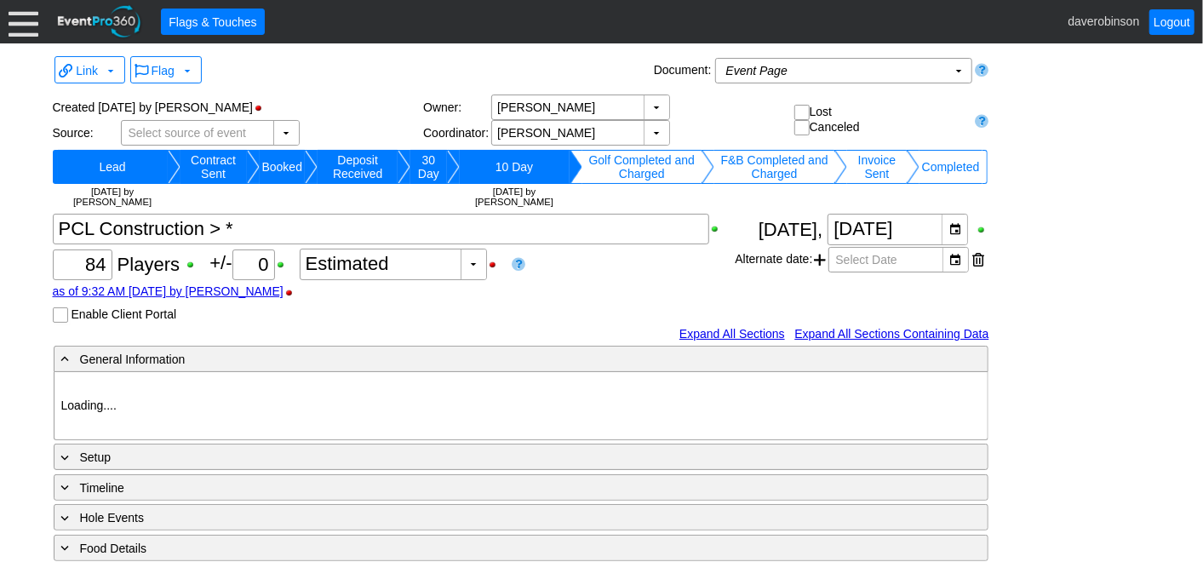
type input "Red"
type input "1170007"
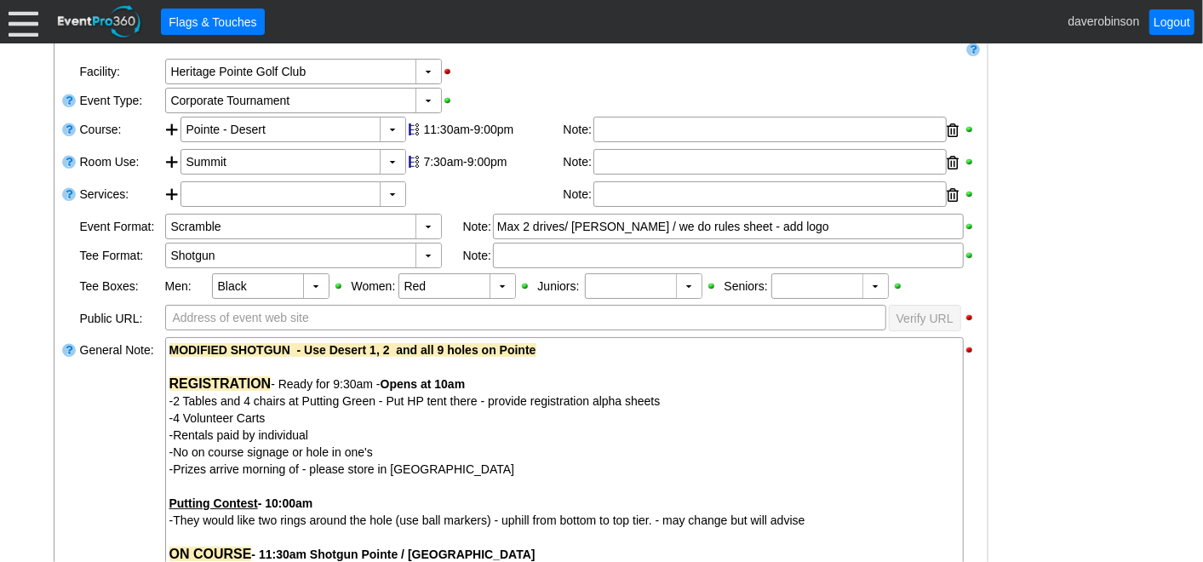
scroll to position [378, 0]
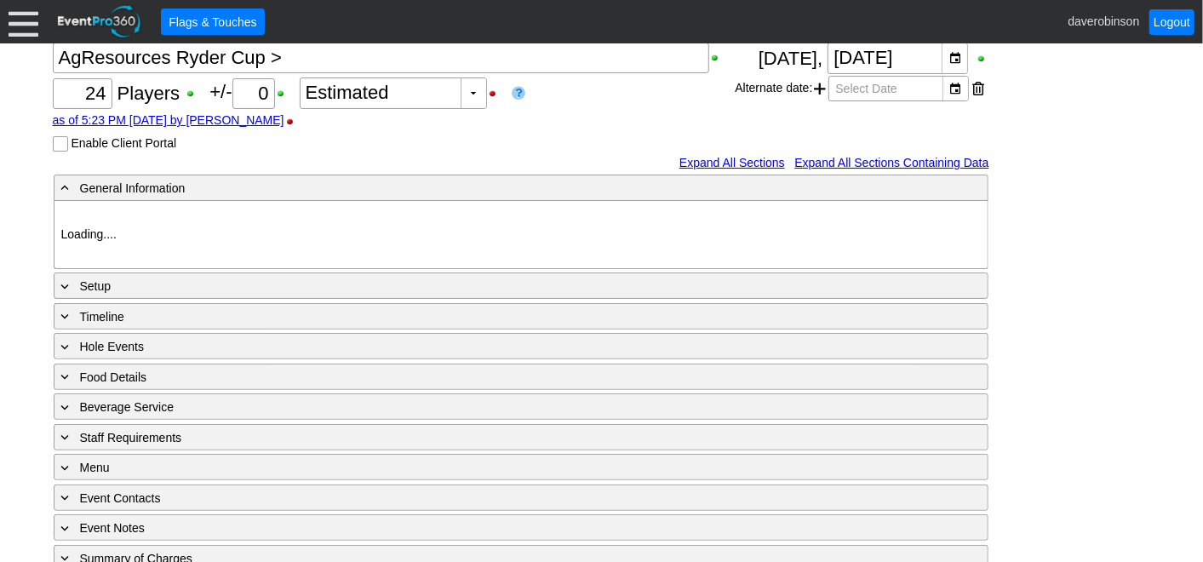
type input "Heritage Pointe Golf Club"
type input "Corporate Tournament"
type input "Other"
type input "Single Tee"
type input "Black"
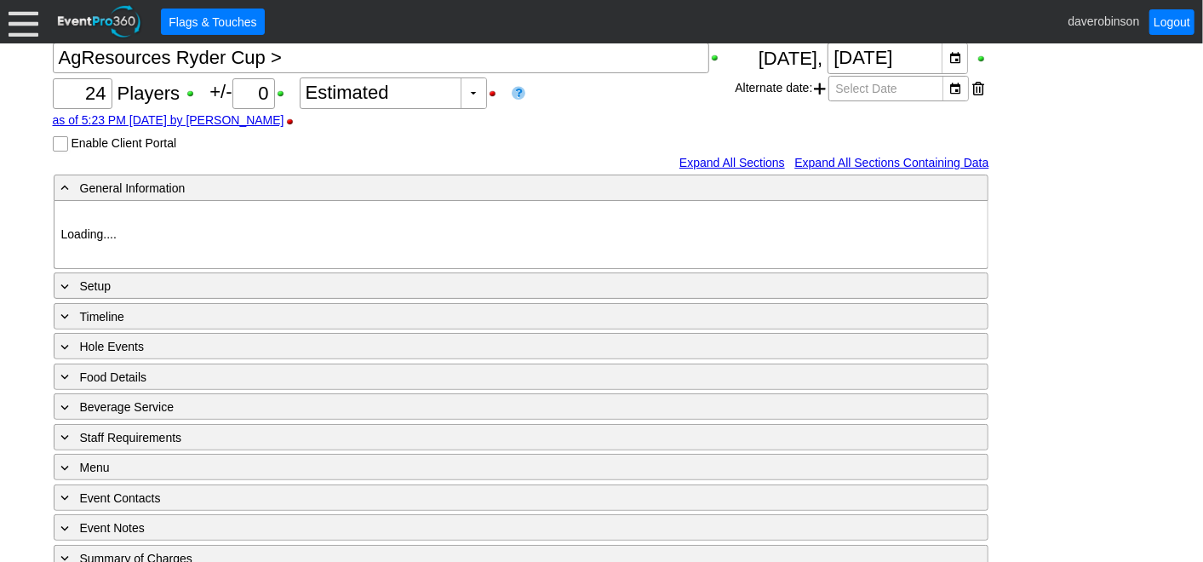
type input "Red"
type input "1107581"
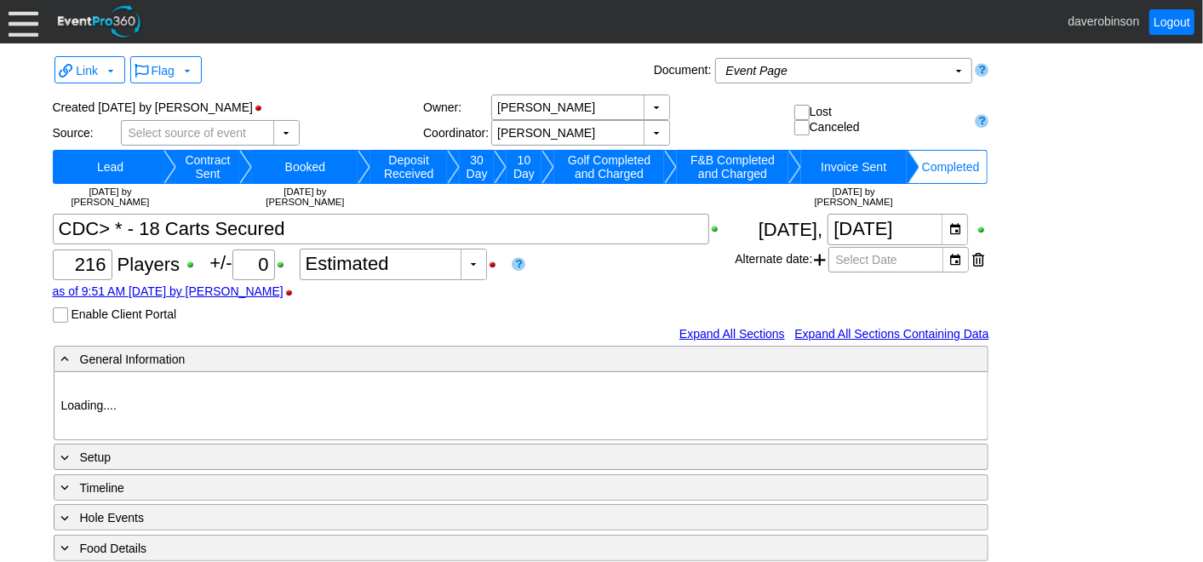
type input "Heritage Pointe Golf Club"
type input "Corporate Tournament"
type input "Scramble"
type input "Black"
type input "Red"
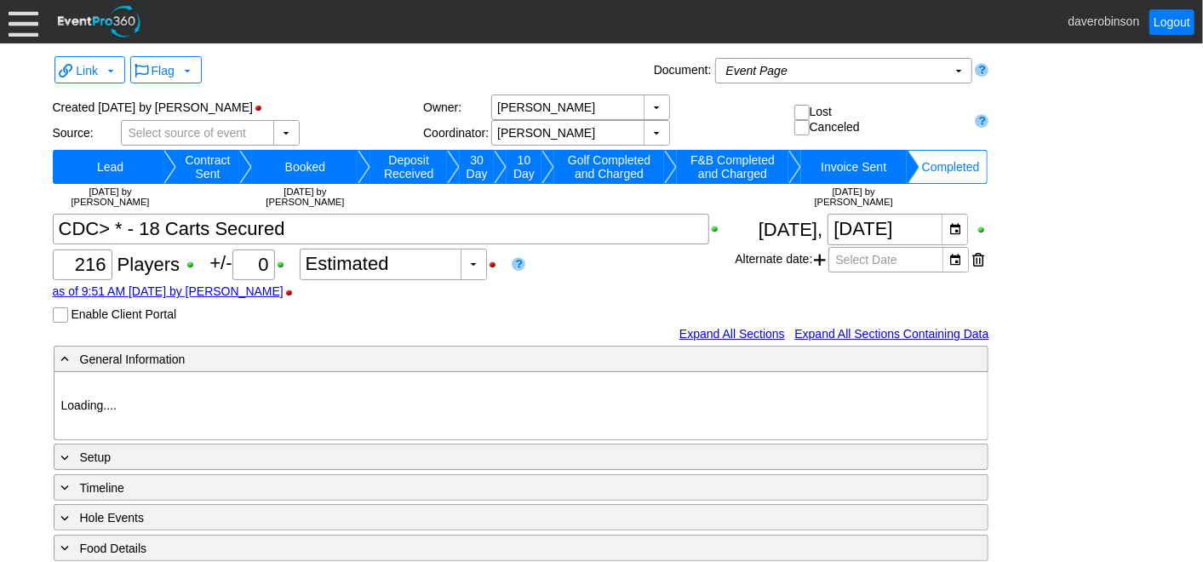
type input "843565"
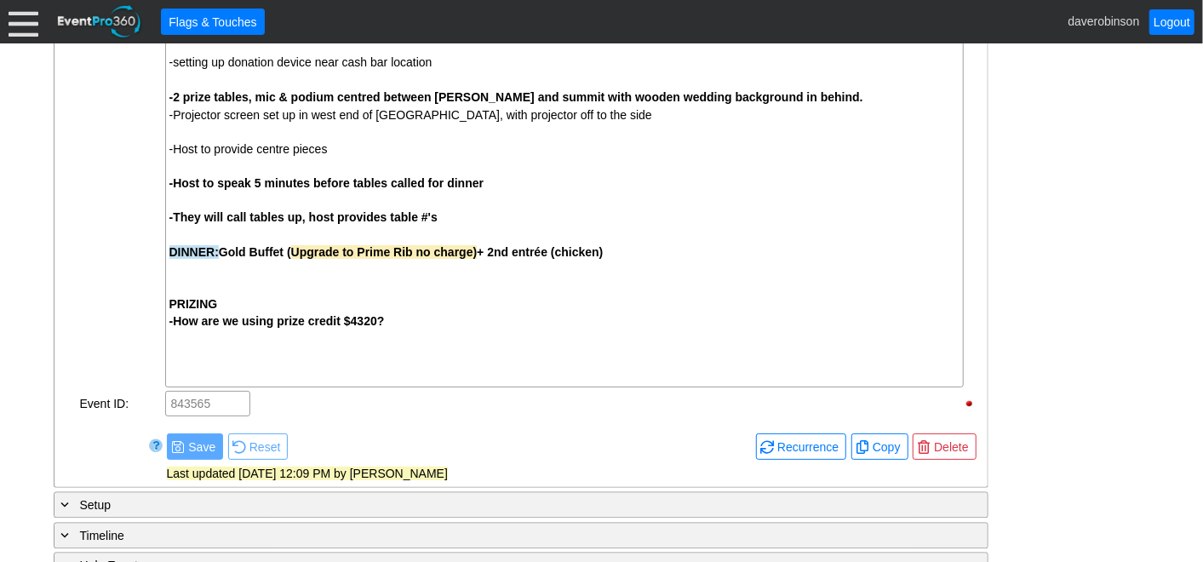
scroll to position [1993, 0]
